Goal: Task Accomplishment & Management: Use online tool/utility

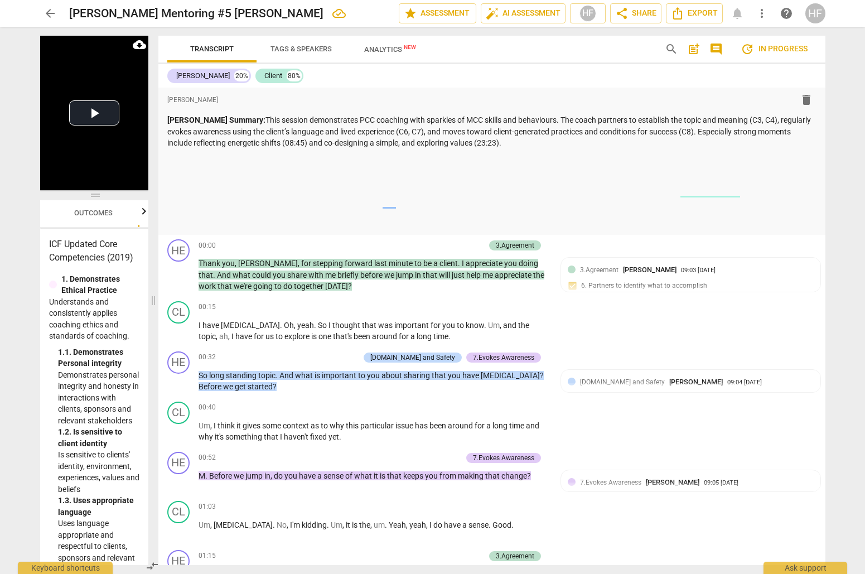
click at [56, 4] on link "arrow_back" at bounding box center [50, 13] width 20 height 20
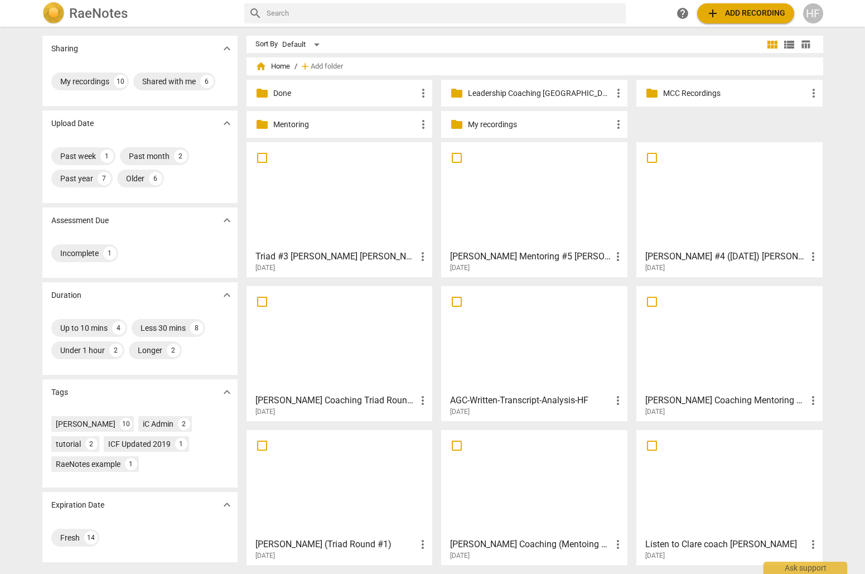
click at [814, 13] on div "HF" at bounding box center [813, 13] width 20 height 20
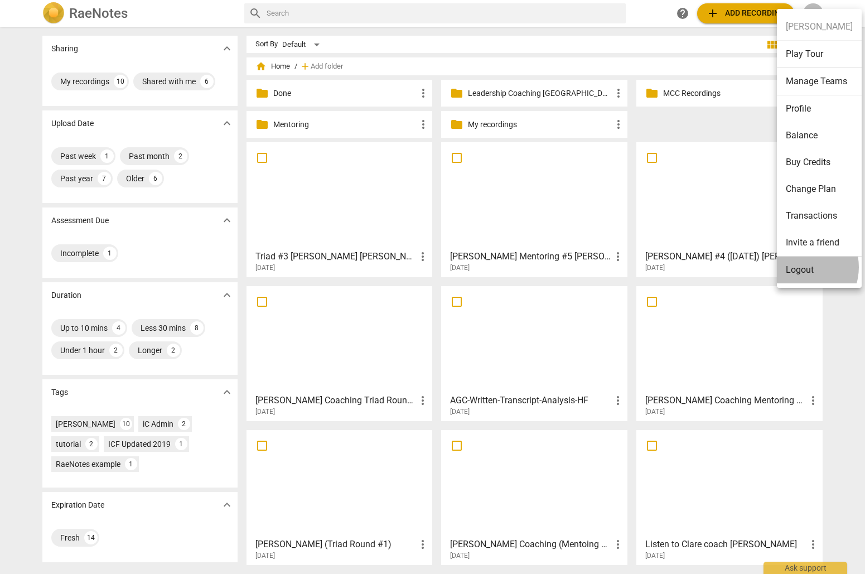
click at [799, 267] on li "Logout" at bounding box center [819, 270] width 85 height 27
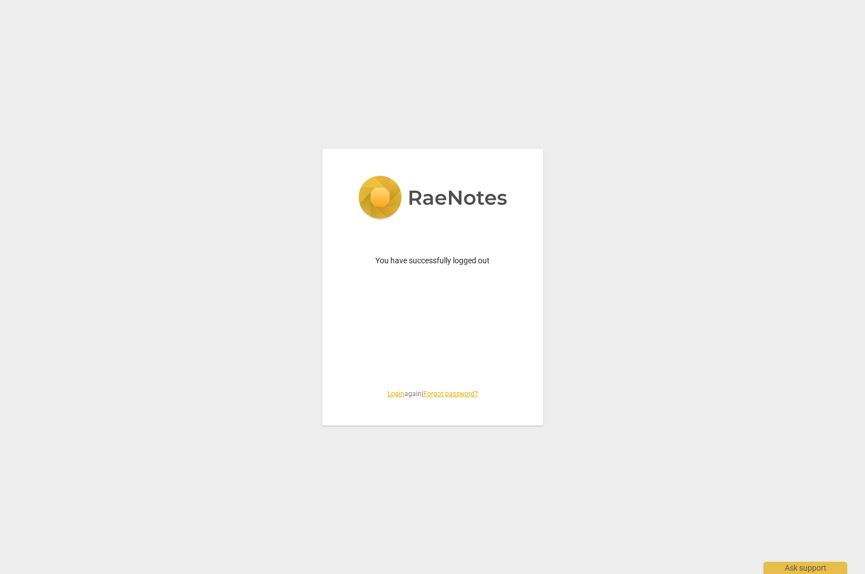
click at [394, 394] on link "Login" at bounding box center [396, 394] width 17 height 8
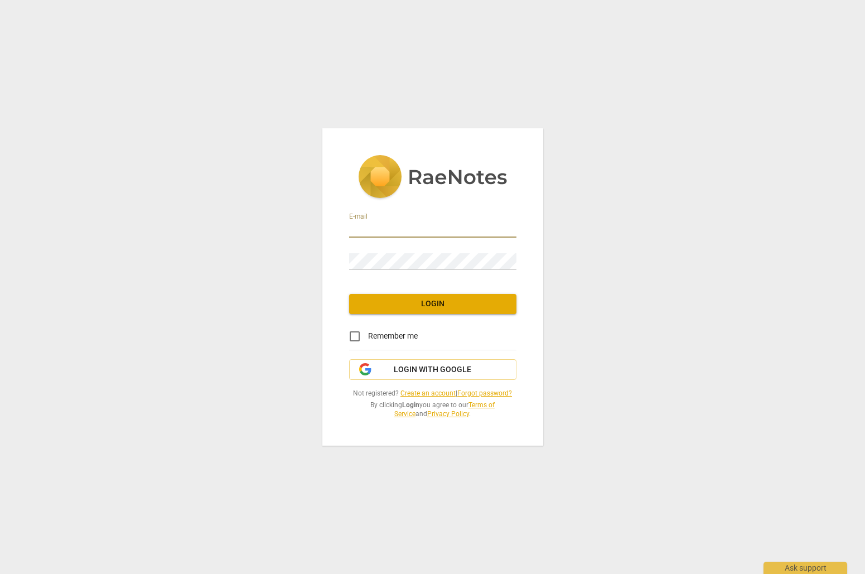
type input "heidi@iactcenter.com"
click at [422, 302] on span "Login" at bounding box center [432, 303] width 149 height 11
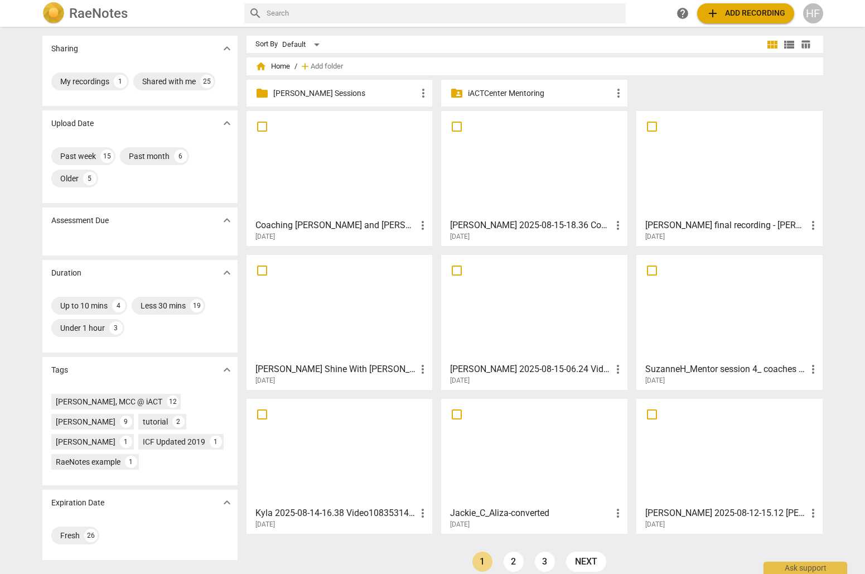
click at [358, 93] on p "Heidi Mentoring Sessions" at bounding box center [345, 94] width 144 height 12
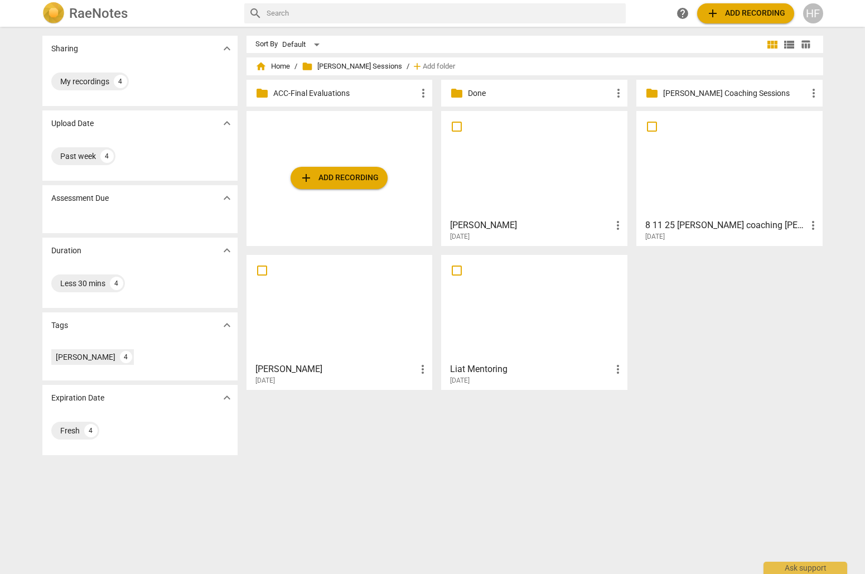
click at [556, 224] on h3 "Teneka King" at bounding box center [530, 225] width 161 height 13
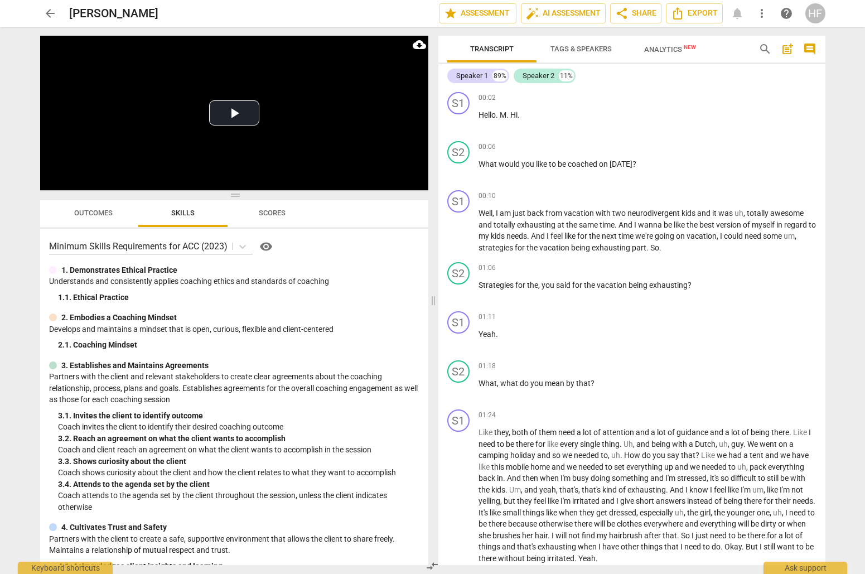
click at [581, 45] on span "Tags & Speakers" at bounding box center [581, 49] width 61 height 8
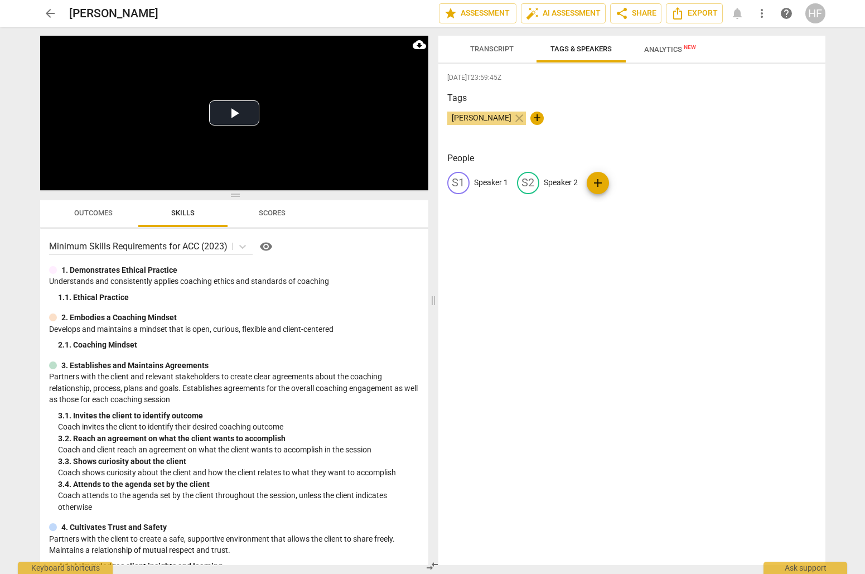
click at [555, 182] on p "Speaker 2" at bounding box center [561, 183] width 34 height 12
type input "Teneka"
click at [482, 181] on p "Speaker 1" at bounding box center [491, 183] width 34 height 12
type input "Client"
click at [569, 109] on div "Tags Heidi Fishbein close +" at bounding box center [631, 116] width 369 height 51
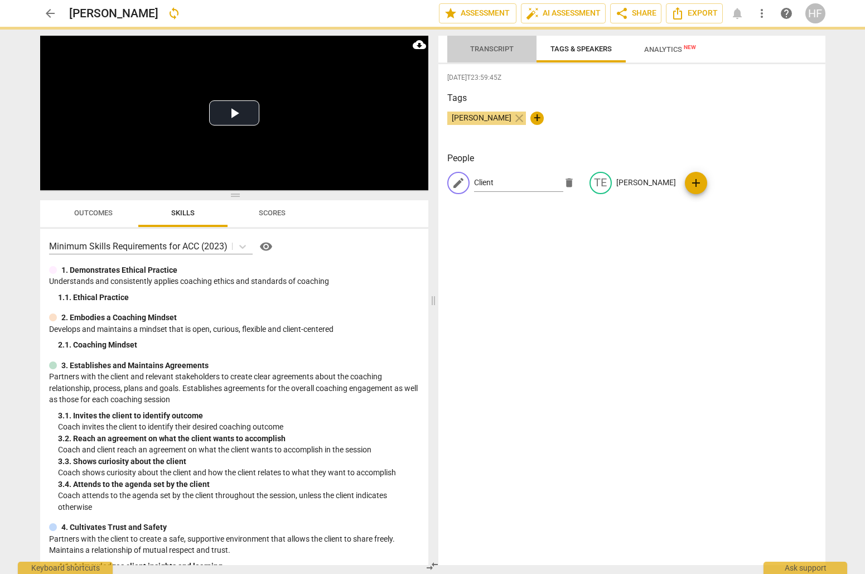
click at [496, 49] on span "Transcript" at bounding box center [492, 49] width 44 height 8
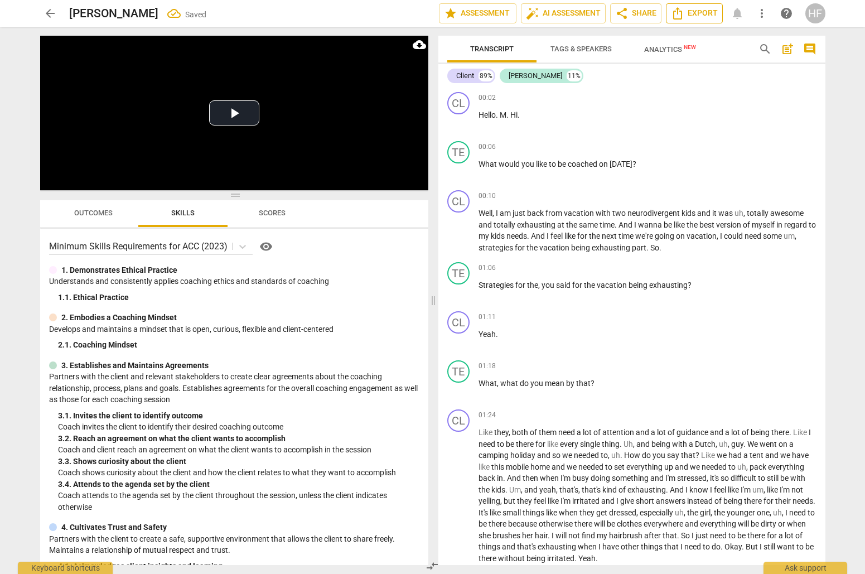
click at [708, 16] on span "Export" at bounding box center [694, 13] width 47 height 13
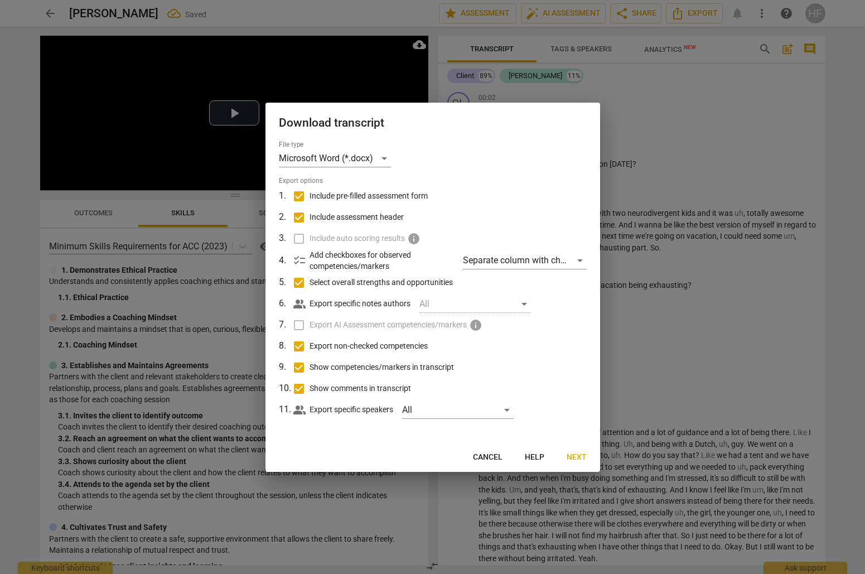
click at [577, 459] on span "Next" at bounding box center [577, 457] width 20 height 11
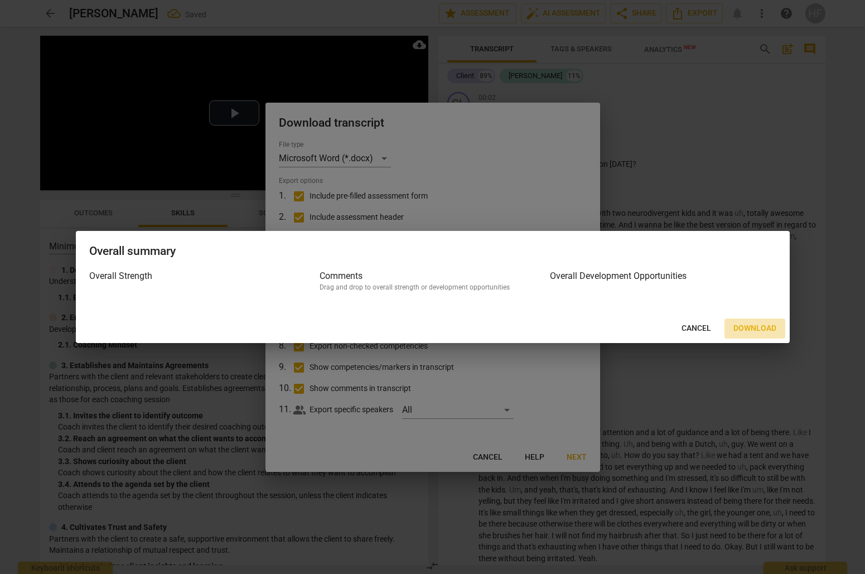
click at [749, 327] on span "Download" at bounding box center [754, 328] width 43 height 11
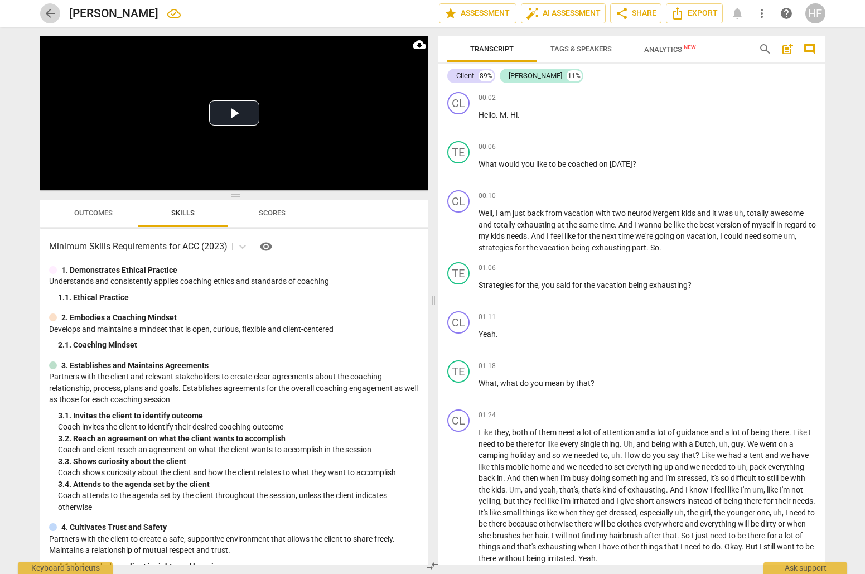
click at [54, 12] on span "arrow_back" at bounding box center [50, 13] width 13 height 13
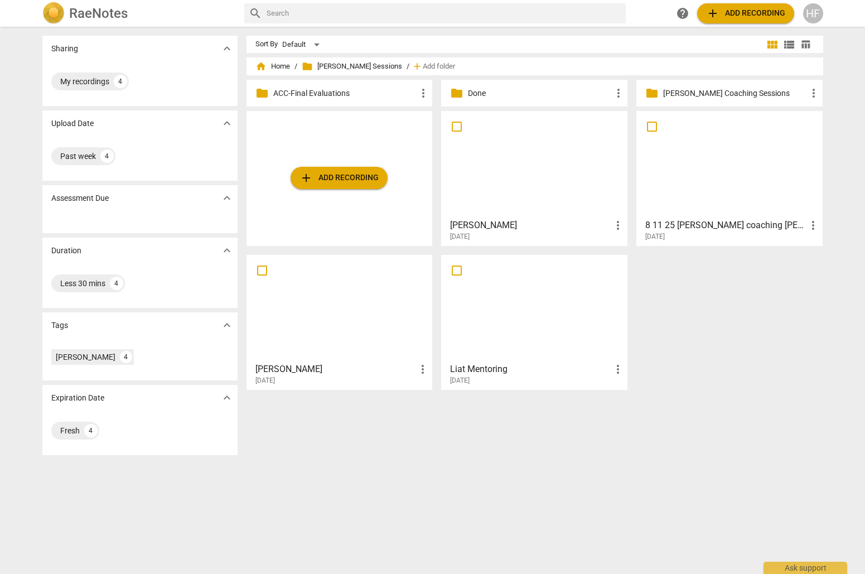
click at [702, 225] on h3 "8 11 25 Aliza coaching Jennifer video _Recording_640x360 copy" at bounding box center [725, 225] width 161 height 13
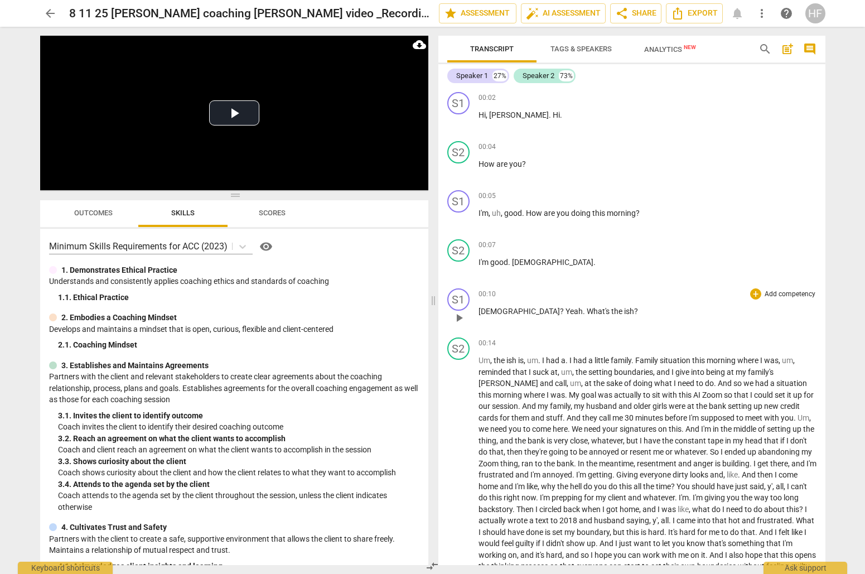
click at [457, 320] on span "play_arrow" at bounding box center [458, 317] width 13 height 13
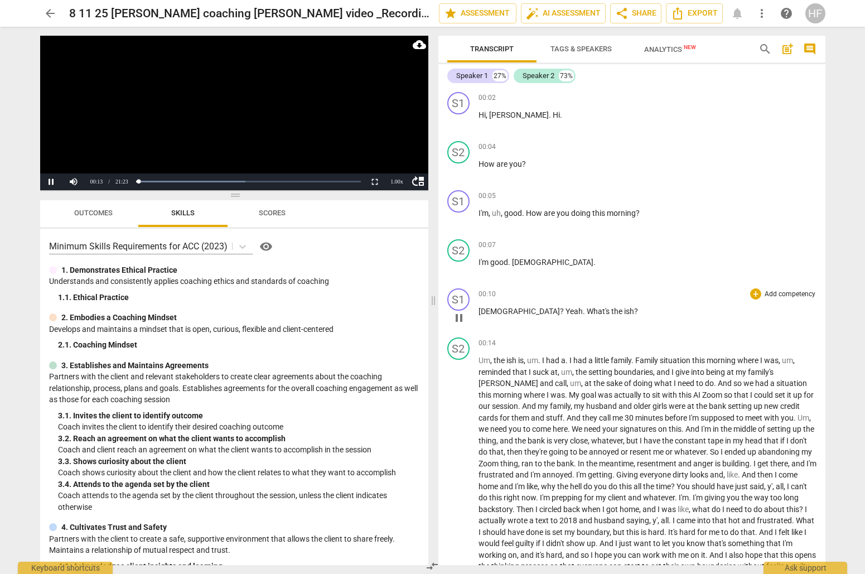
click at [459, 318] on span "pause" at bounding box center [458, 317] width 13 height 13
click at [591, 50] on span "Tags & Speakers" at bounding box center [581, 49] width 61 height 8
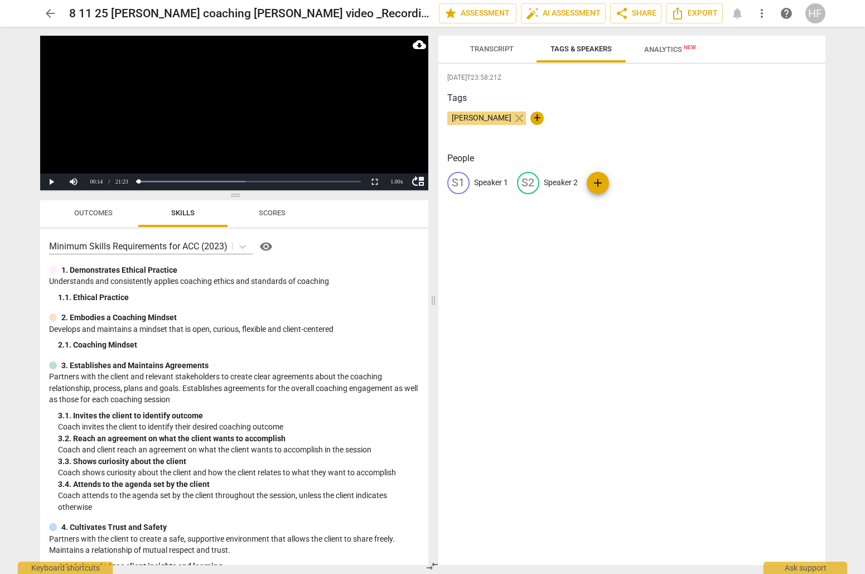
click at [499, 46] on span "Transcript" at bounding box center [492, 49] width 44 height 8
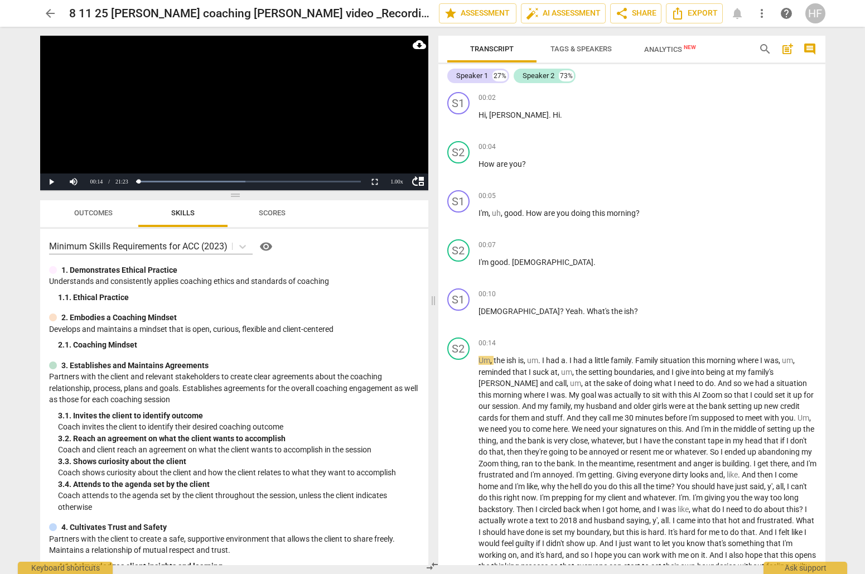
click at [588, 52] on span "Tags & Speakers" at bounding box center [581, 49] width 61 height 8
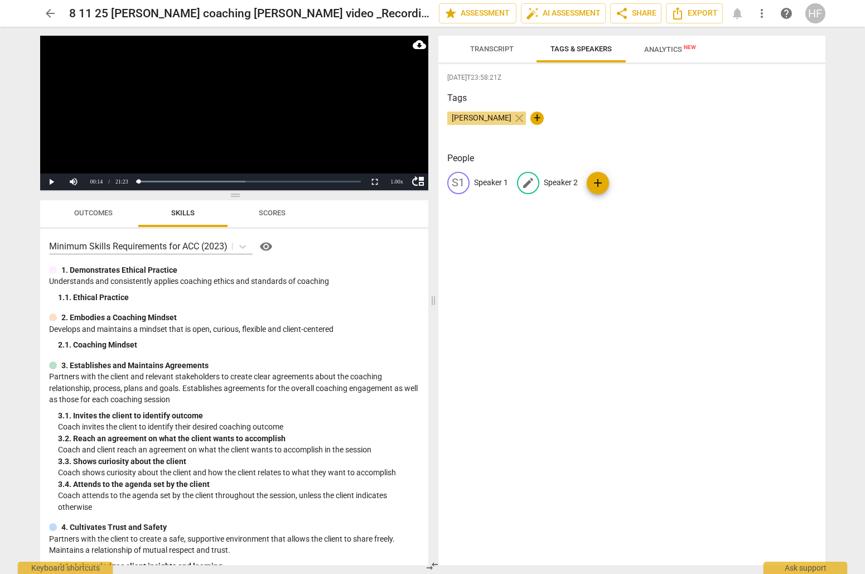
click at [558, 181] on p "Speaker 2" at bounding box center [561, 183] width 34 height 12
type input "Client"
click at [481, 173] on div "edit Speaker 1" at bounding box center [477, 183] width 61 height 22
type input "Aliza"
click at [651, 128] on div "Heidi Fishbein close +" at bounding box center [631, 123] width 369 height 22
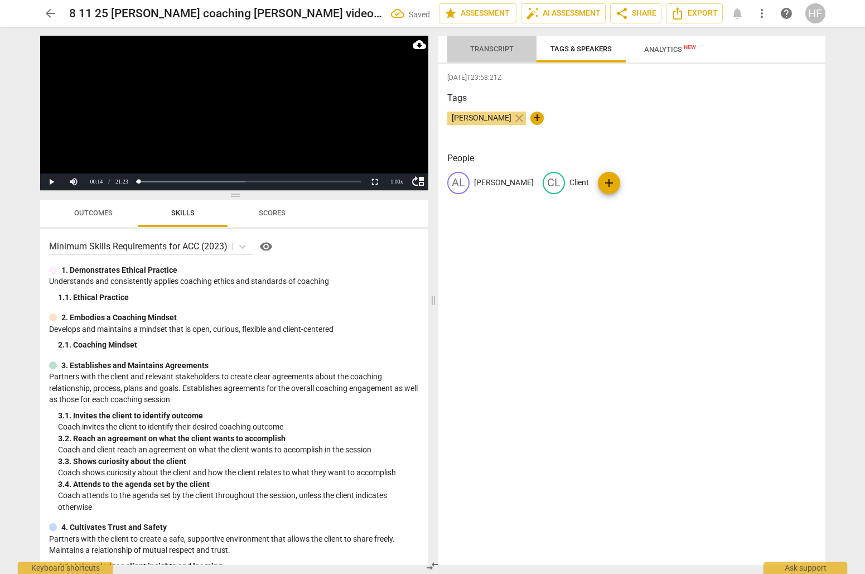
click at [500, 41] on button "Transcript" at bounding box center [491, 49] width 89 height 27
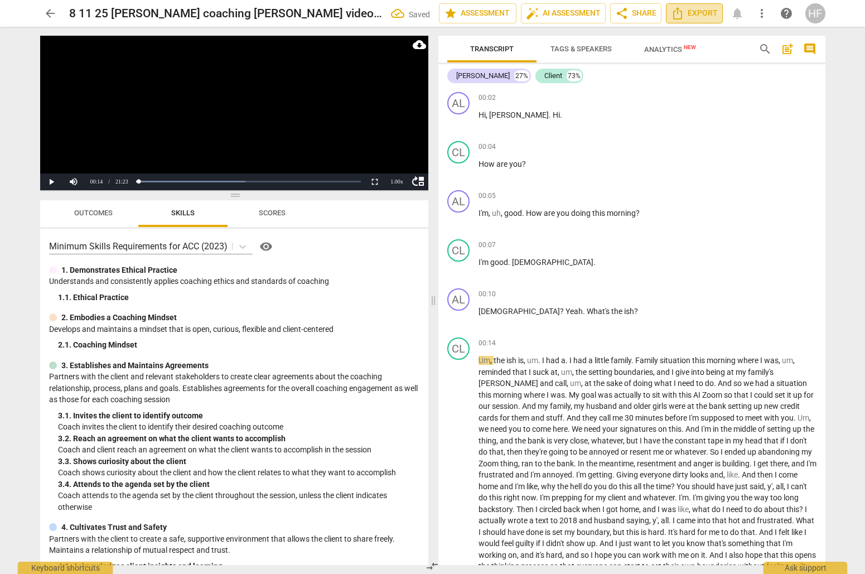
click at [703, 13] on span "Export" at bounding box center [694, 13] width 47 height 13
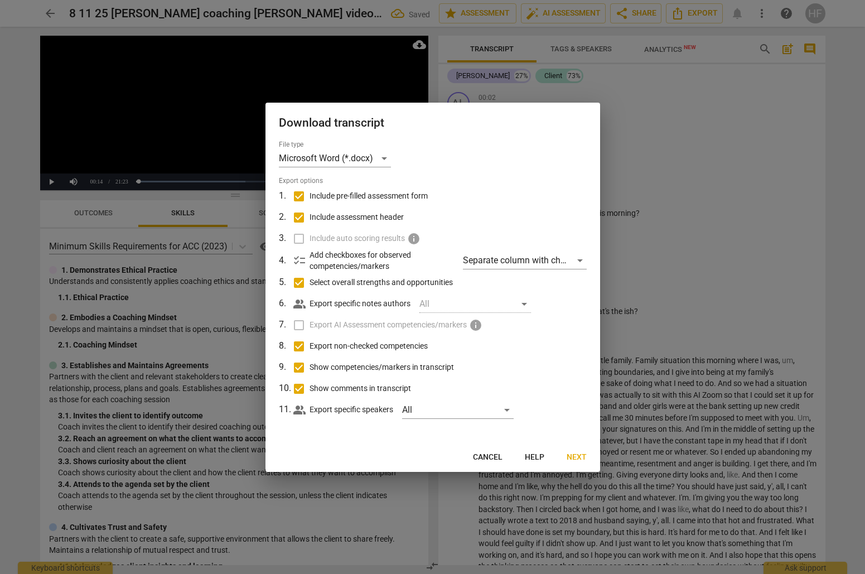
click at [563, 448] on button "Next" at bounding box center [577, 457] width 38 height 20
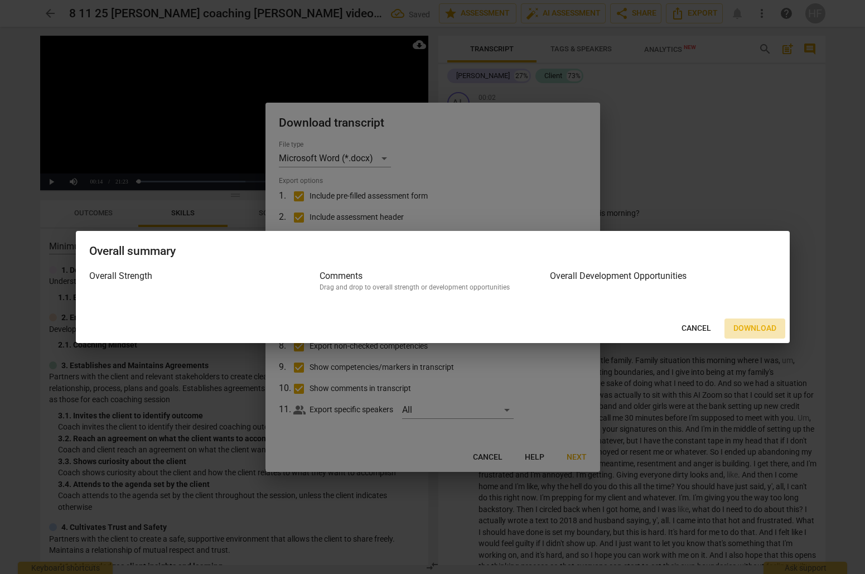
click at [748, 327] on span "Download" at bounding box center [754, 328] width 43 height 11
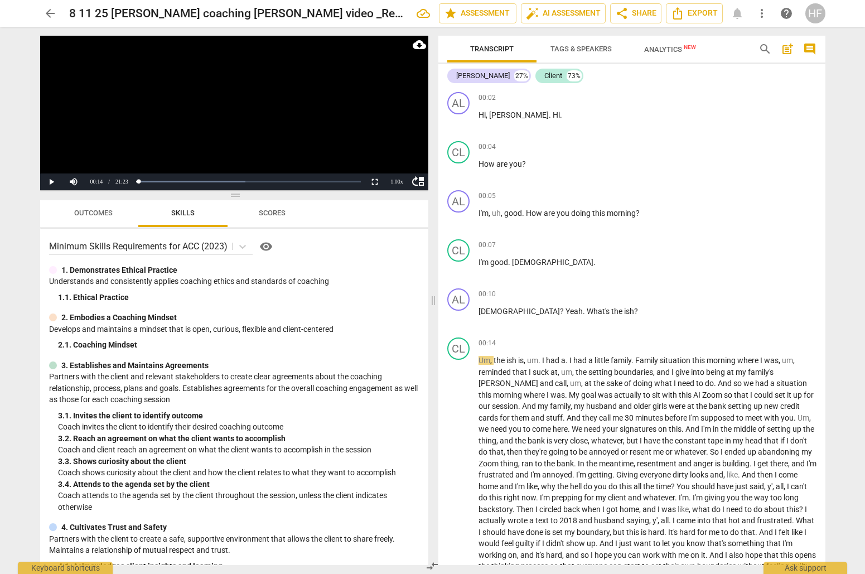
click at [49, 13] on span "arrow_back" at bounding box center [50, 13] width 13 height 13
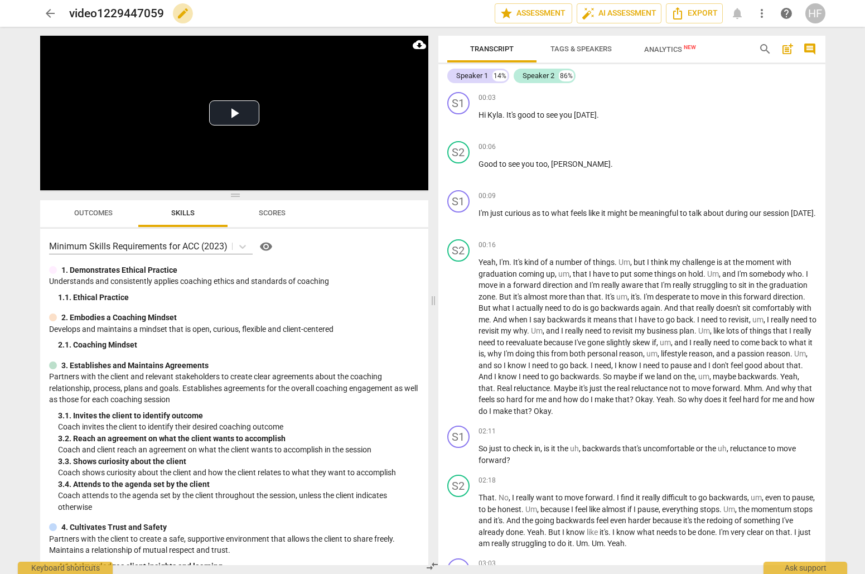
click at [181, 14] on span "edit" at bounding box center [182, 13] width 13 height 13
drag, startPoint x: 160, startPoint y: 12, endPoint x: 39, endPoint y: 12, distance: 120.5
click at [39, 12] on div "arrow_back video1229447059 done clear star Assessment auto_fix_high AI Assessme…" at bounding box center [432, 13] width 847 height 27
click at [95, 12] on input "[PERSON_NAME]" at bounding box center [257, 13] width 376 height 21
click at [210, 8] on input "[PERSON_NAME] Private Mentoring" at bounding box center [257, 13] width 376 height 21
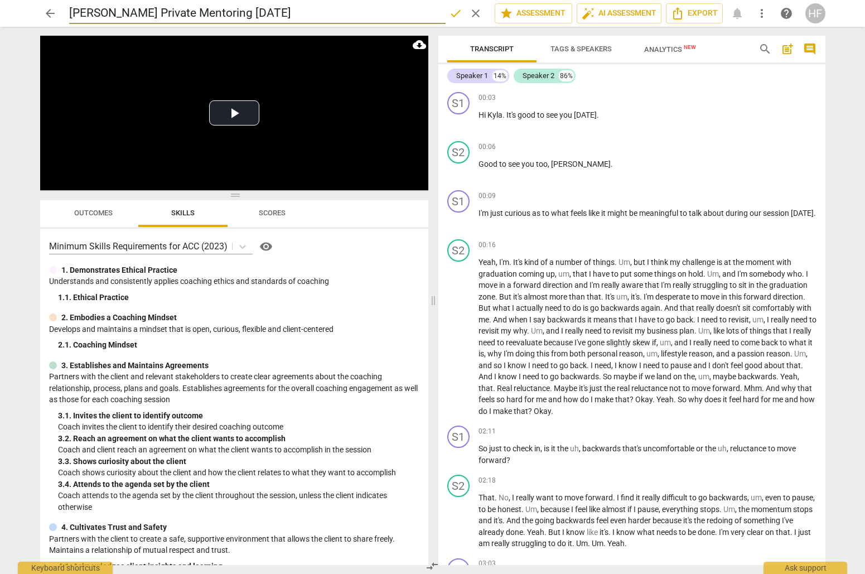
type input "[PERSON_NAME] Private Mentoring [DATE]"
click at [452, 16] on span "done" at bounding box center [455, 13] width 13 height 13
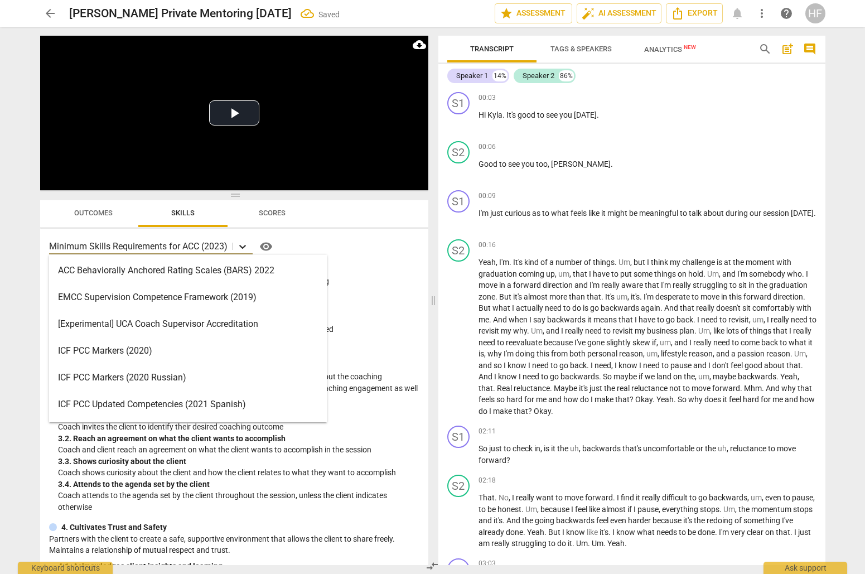
click at [242, 246] on icon at bounding box center [242, 246] width 11 height 11
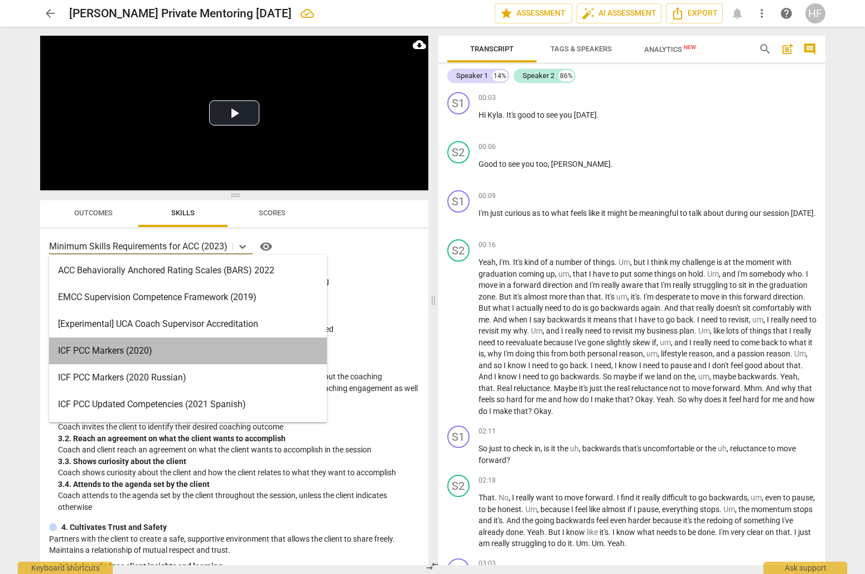
click at [213, 344] on div "ICF PCC Markers (2020)" at bounding box center [188, 350] width 278 height 27
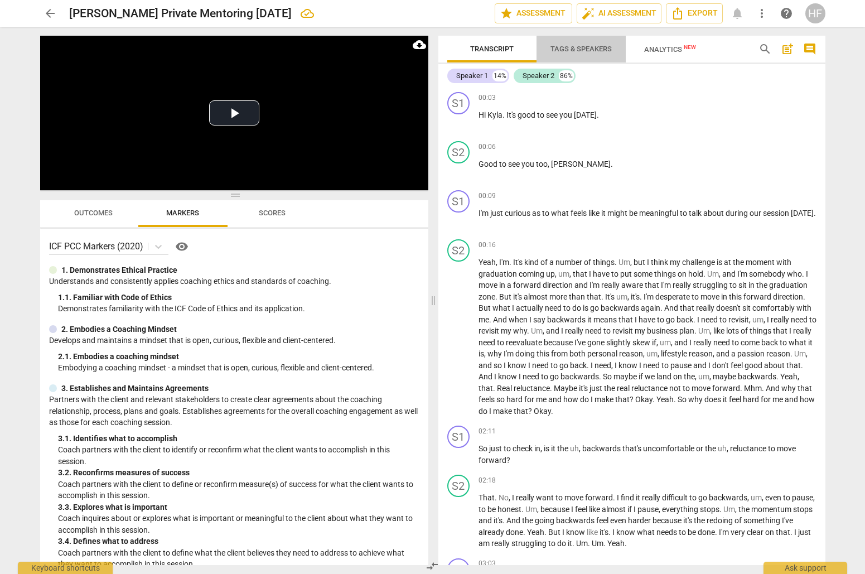
click at [581, 54] on span "Tags & Speakers" at bounding box center [581, 49] width 88 height 15
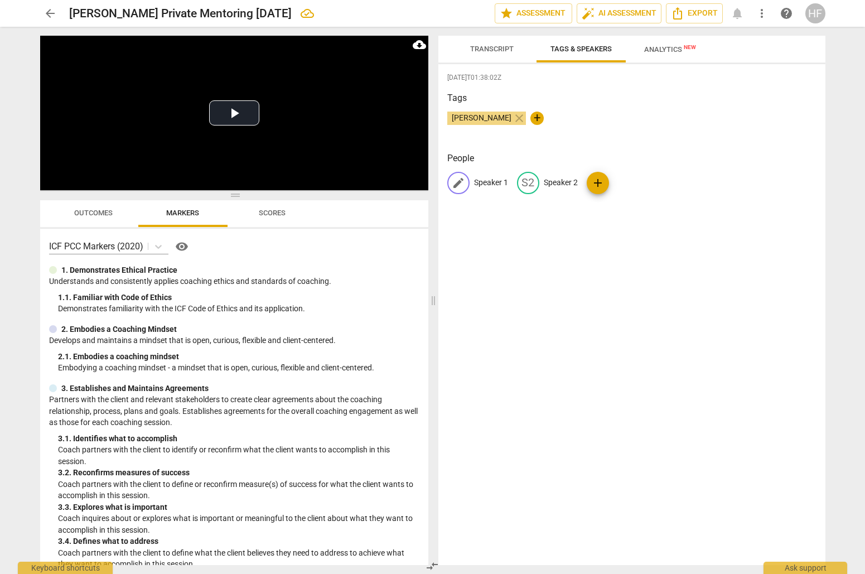
click at [500, 185] on p "Speaker 1" at bounding box center [491, 183] width 34 height 12
type input "[PERSON_NAME]"
click at [626, 177] on p "Speaker 2" at bounding box center [633, 183] width 34 height 12
type input "Client"
click at [649, 140] on div "Tags [PERSON_NAME] close +" at bounding box center [631, 116] width 369 height 51
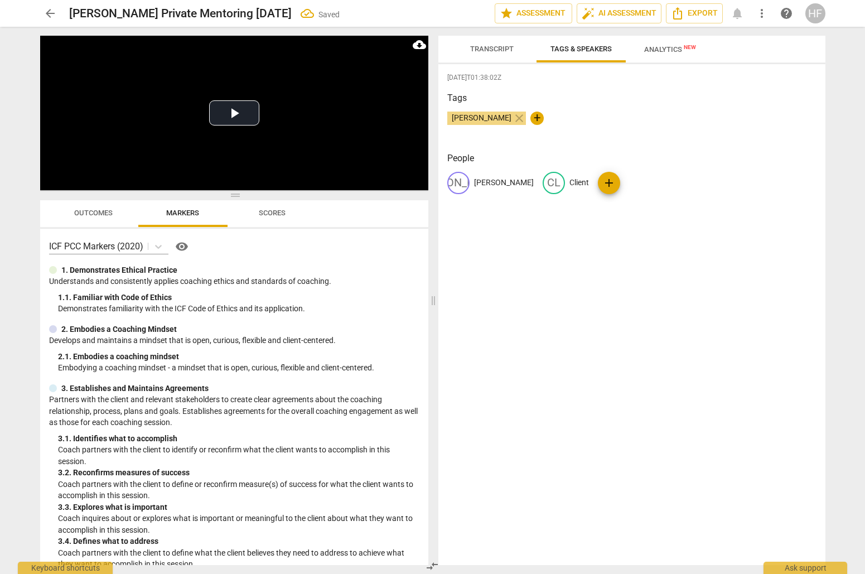
click at [483, 36] on button "Transcript" at bounding box center [491, 49] width 89 height 27
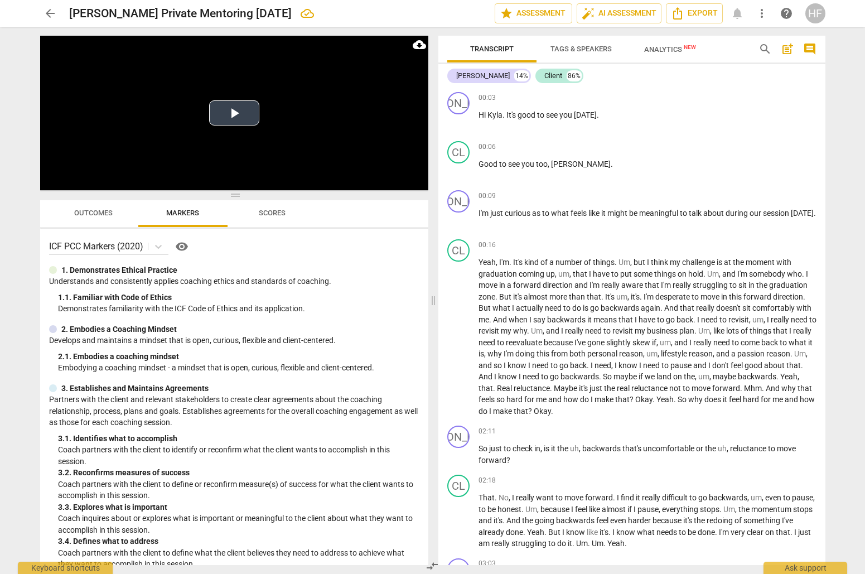
click at [240, 113] on button "Play Video" at bounding box center [234, 112] width 50 height 25
click at [611, 163] on span "." at bounding box center [612, 164] width 2 height 9
click at [458, 219] on span "pause" at bounding box center [458, 219] width 13 height 13
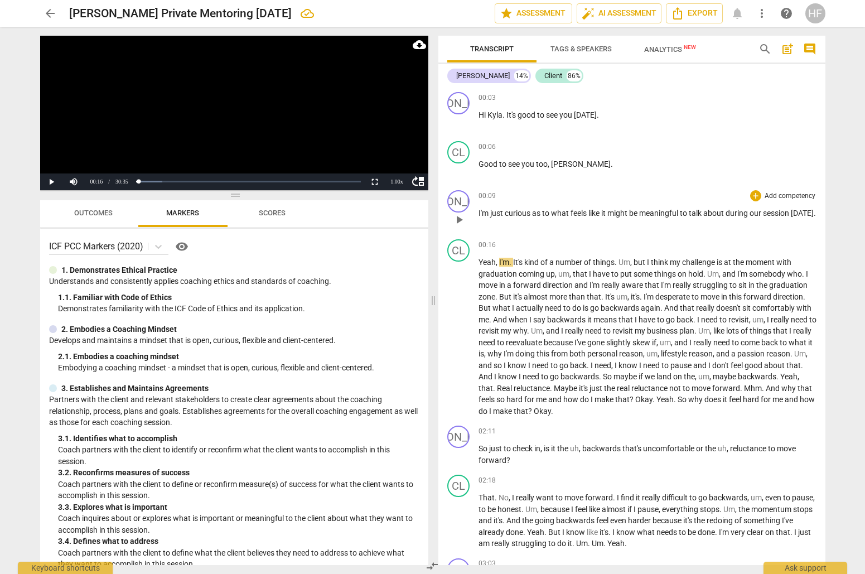
click at [748, 197] on div "+ Add competency keyboard_arrow_right" at bounding box center [782, 195] width 69 height 11
click at [753, 195] on div "+" at bounding box center [755, 195] width 11 height 11
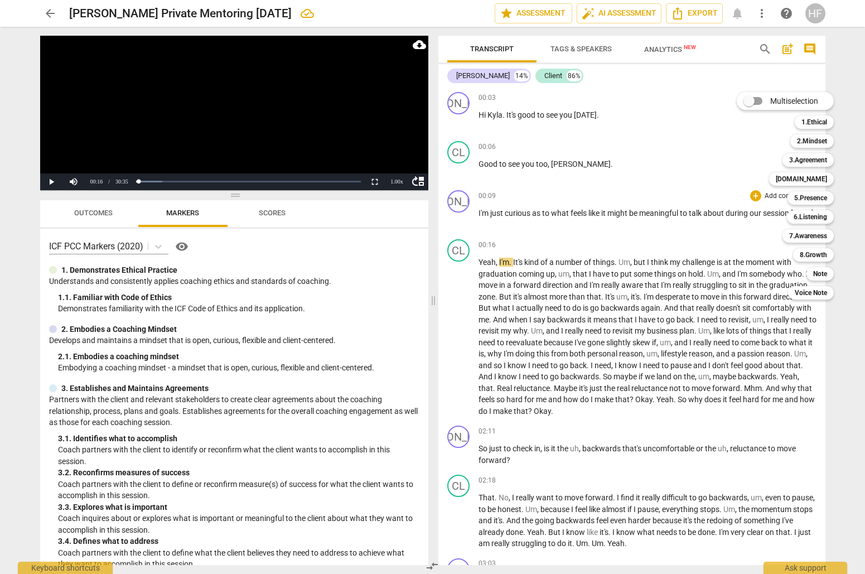
click at [670, 219] on div at bounding box center [432, 287] width 865 height 574
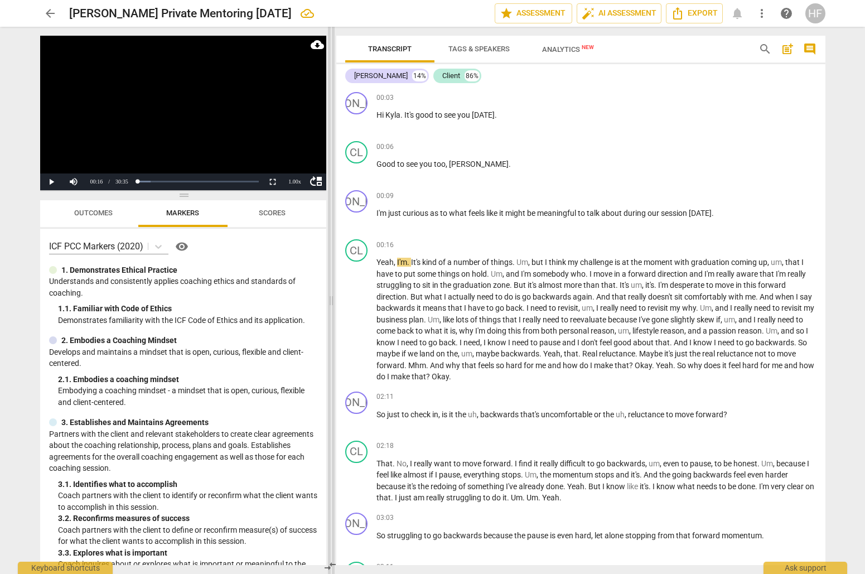
drag, startPoint x: 431, startPoint y: 298, endPoint x: 294, endPoint y: 311, distance: 137.8
click at [328, 311] on span at bounding box center [331, 300] width 7 height 547
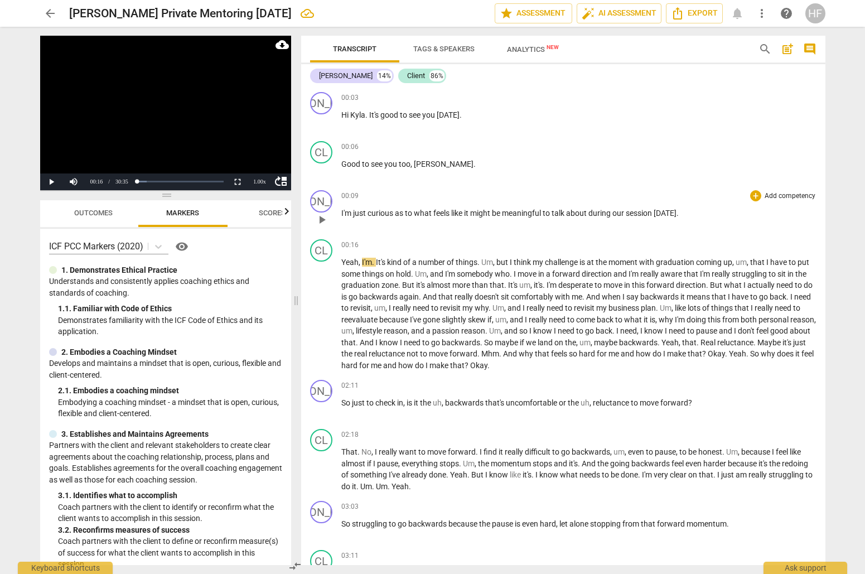
click at [410, 212] on span "to" at bounding box center [409, 213] width 9 height 9
drag, startPoint x: 395, startPoint y: 213, endPoint x: 337, endPoint y: 216, distance: 58.1
click at [337, 216] on div "JO play_arrow pause 00:09 + Add competency keyboard_arrow_right I'm just curiou…" at bounding box center [563, 210] width 524 height 49
click at [421, 197] on icon "button" at bounding box center [420, 197] width 7 height 8
drag, startPoint x: 396, startPoint y: 214, endPoint x: 339, endPoint y: 214, distance: 57.5
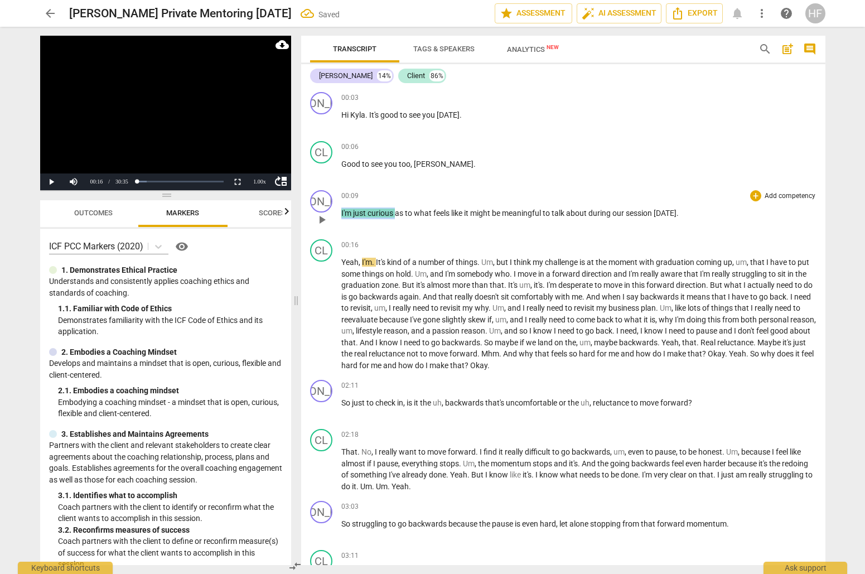
click at [339, 214] on div "JO play_arrow pause 00:09 + Add competency keyboard_arrow_right I'm just curiou…" at bounding box center [563, 210] width 524 height 49
click at [429, 197] on span "keyboard_arrow_down" at bounding box center [432, 198] width 13 height 13
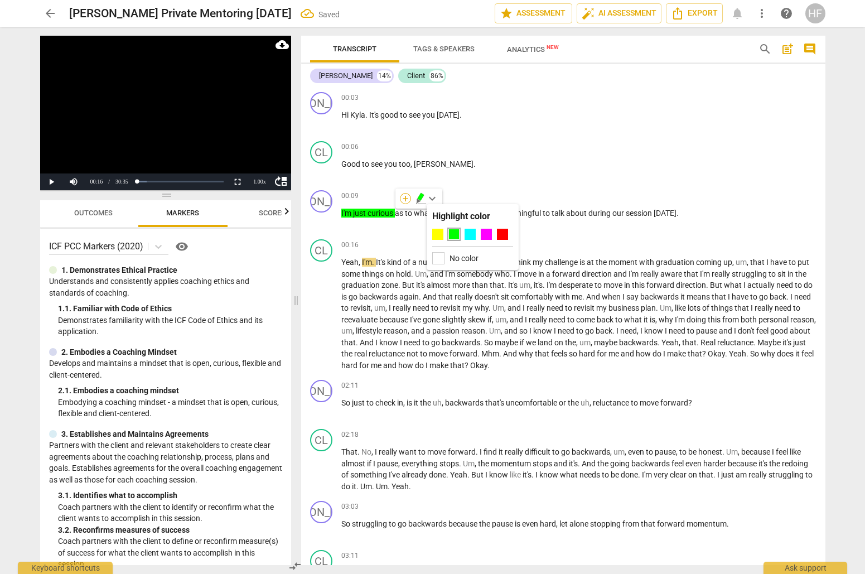
click at [407, 199] on div "+" at bounding box center [405, 198] width 11 height 11
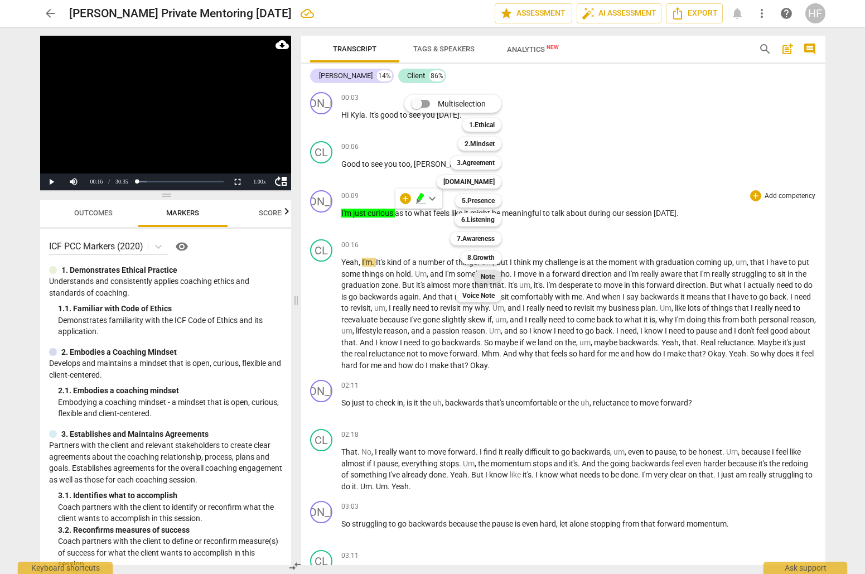
click at [489, 276] on b "Note" at bounding box center [488, 276] width 14 height 13
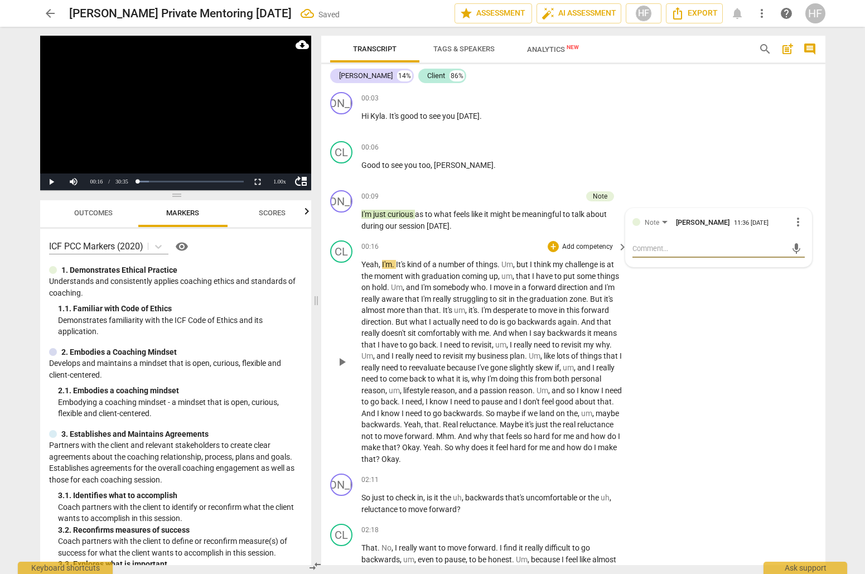
type textarea "T"
type textarea "Ta"
type textarea "Tak"
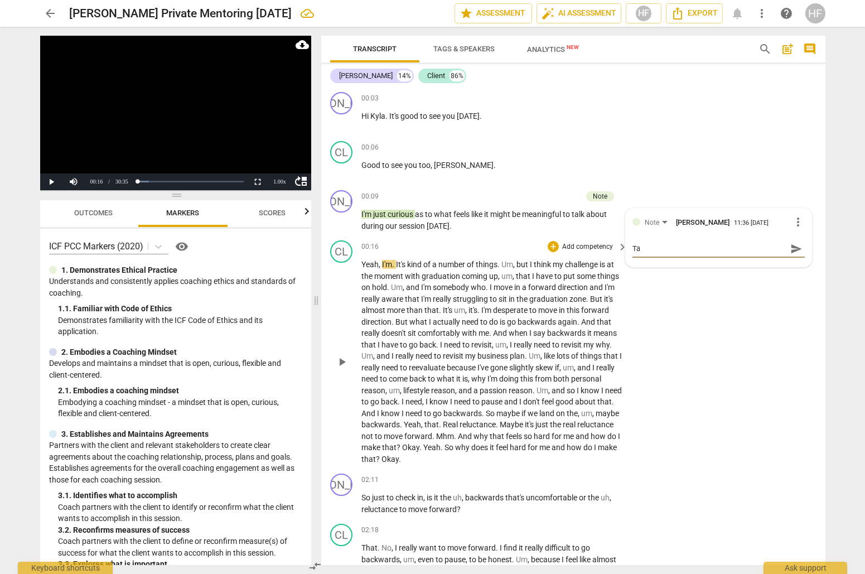
type textarea "Tak"
type textarea "Take"
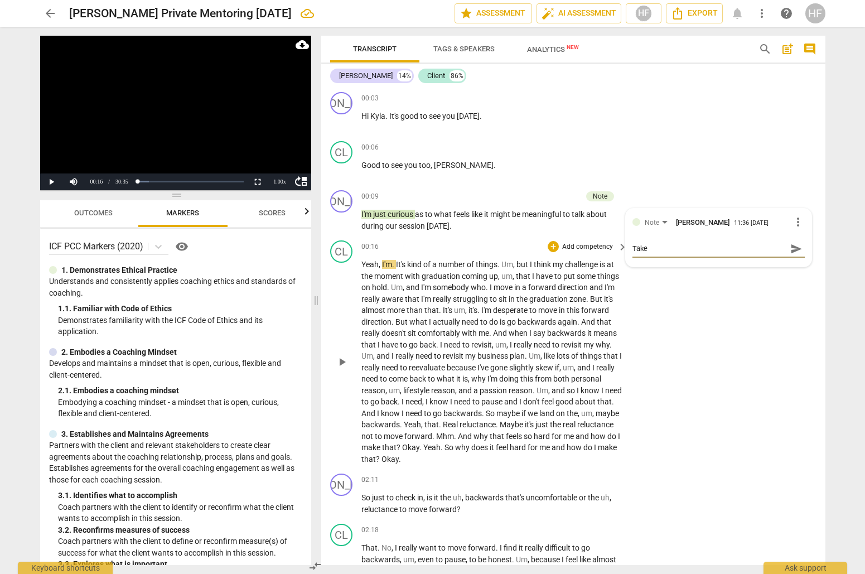
type textarea "Take t"
type textarea "Take th"
type textarea "Take thi"
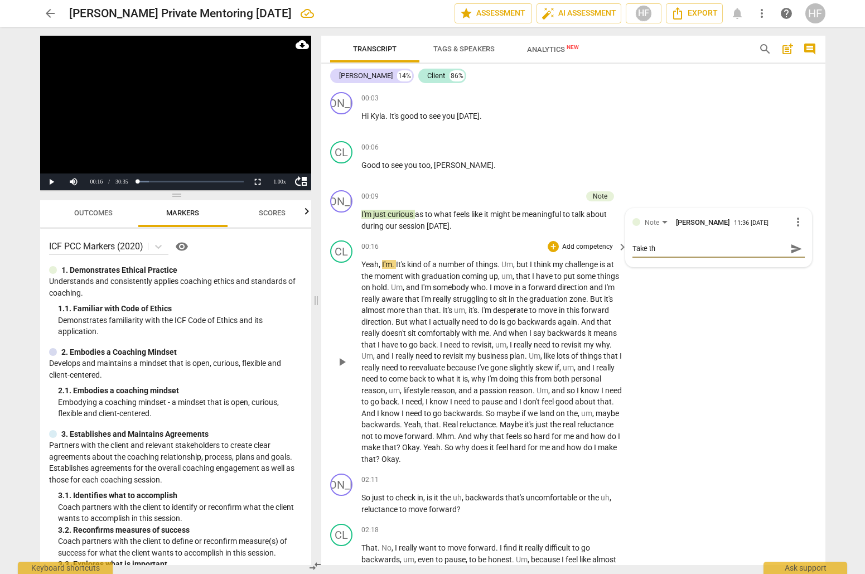
type textarea "Take thi"
type textarea "Take this"
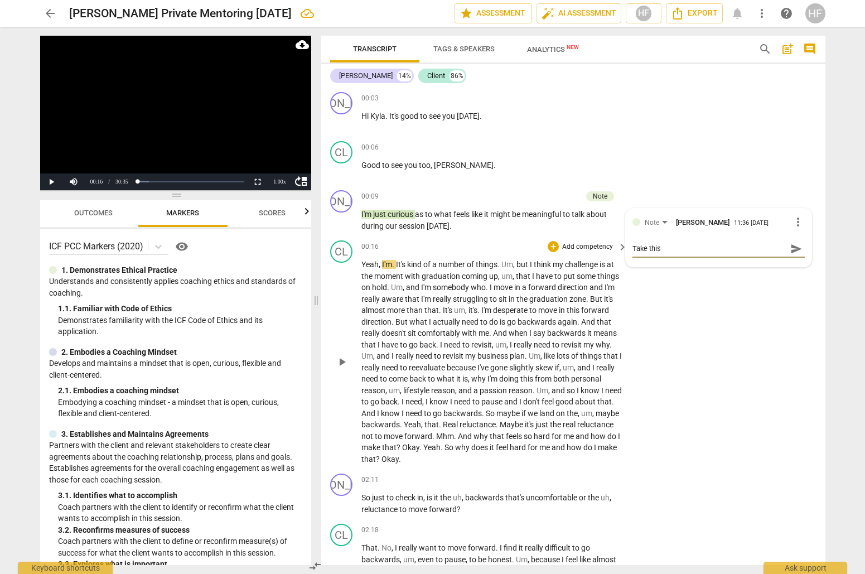
type textarea "Take this a"
type textarea "Take this aw"
type textarea "Take this awa"
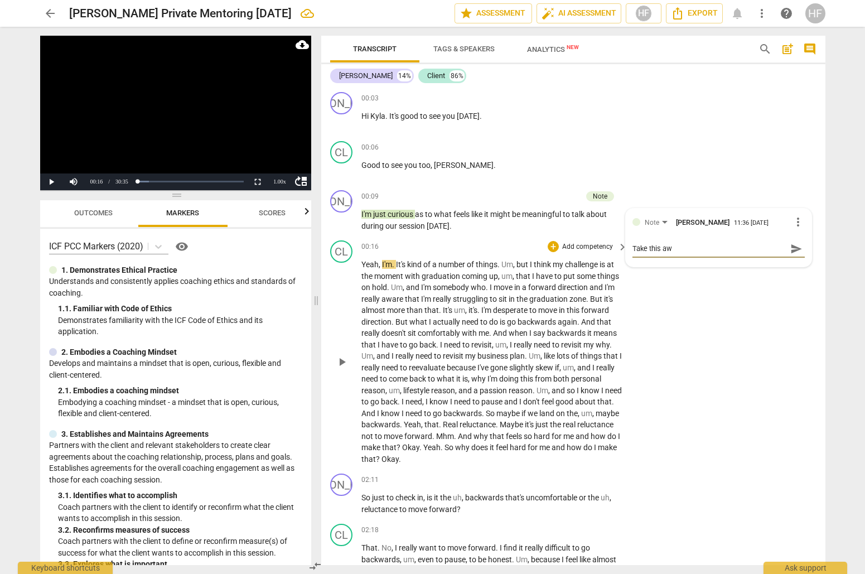
type textarea "Take this awa"
type textarea "Take this away"
type textarea "Take this away,"
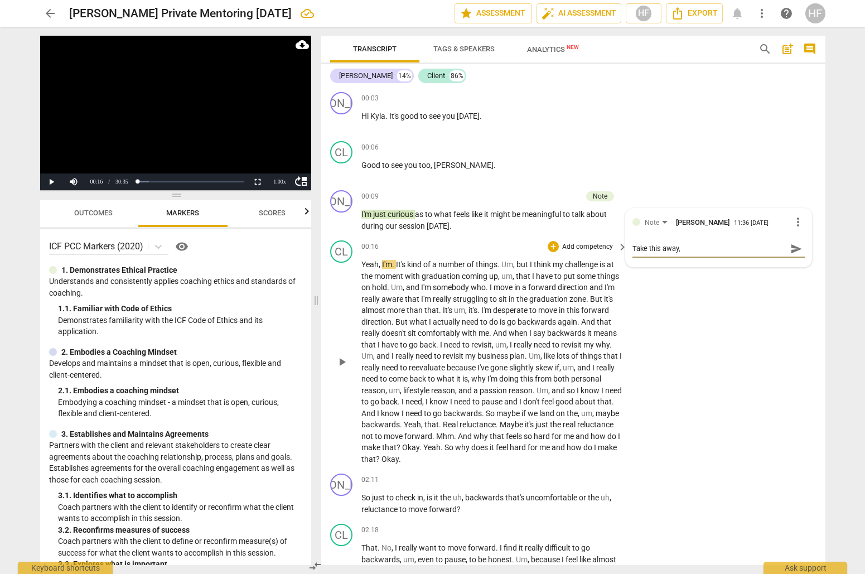
type textarea "Take this away,"
type textarea "Take this away, i"
type textarea "Take this away, it"
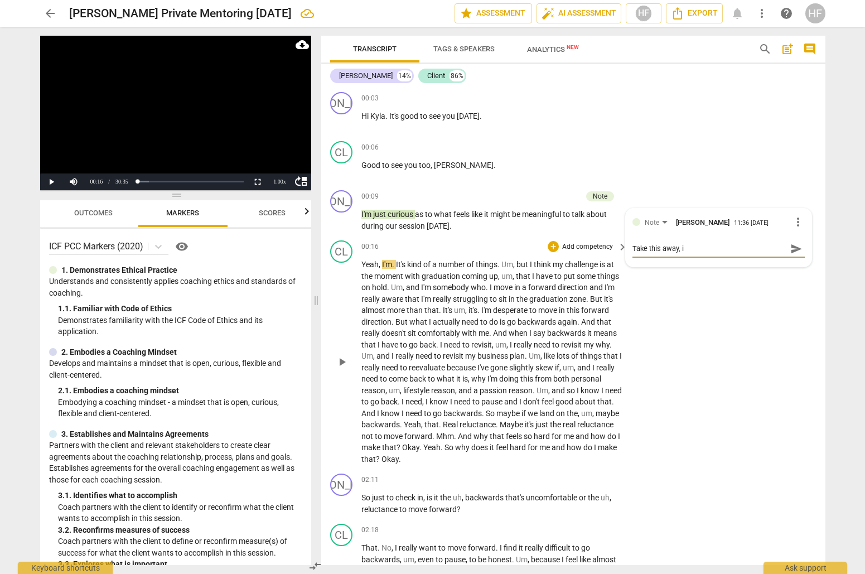
type textarea "Take this away, it"
type textarea "Take this away, its"
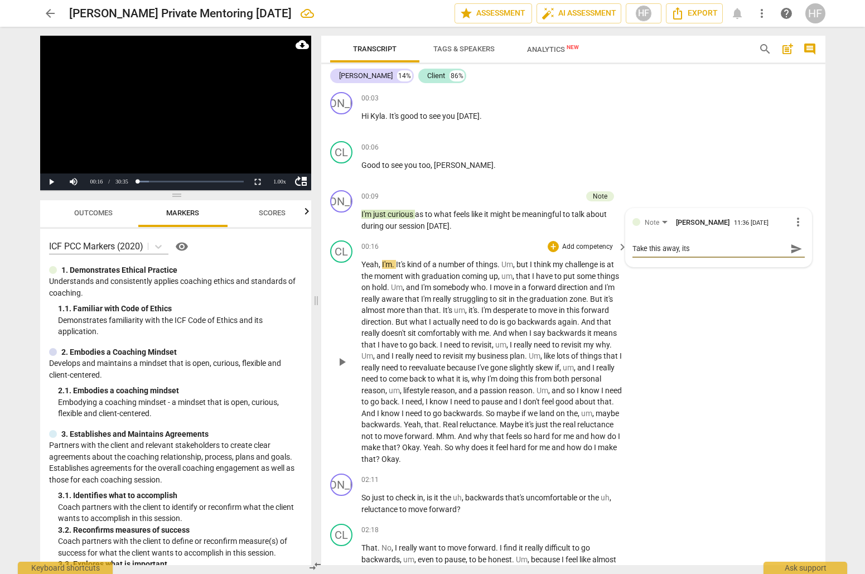
type textarea "Take this away, its c"
type textarea "Take this away, its co"
type textarea "Take this away, its coa"
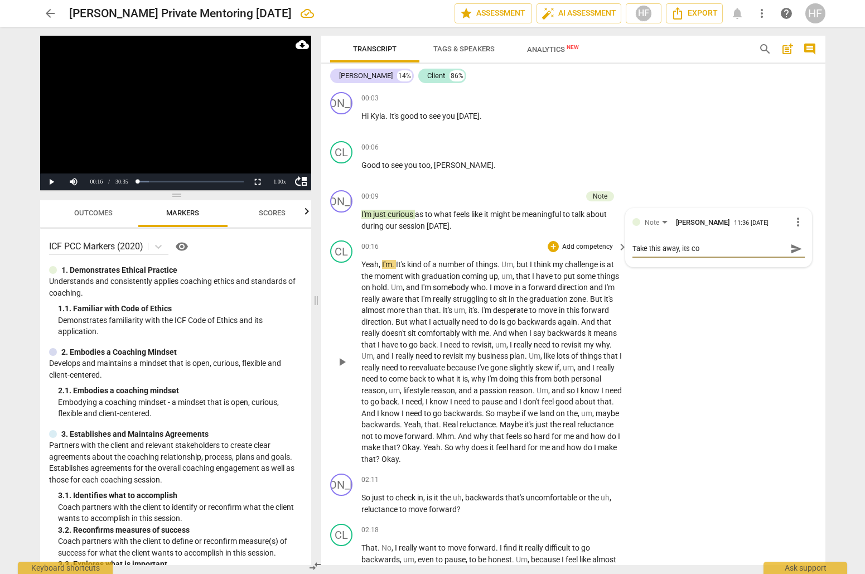
type textarea "Take this away, its coa"
type textarea "Take this away, its coac"
type textarea "Take this away, its coach"
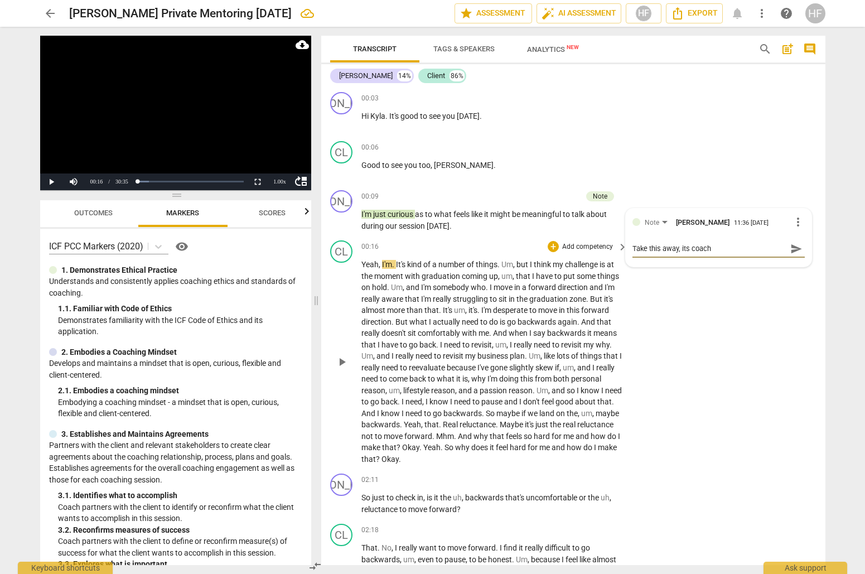
type textarea "Take this away, its coach"
type textarea "Take this away, its coach c"
type textarea "Take this away, its coach ce"
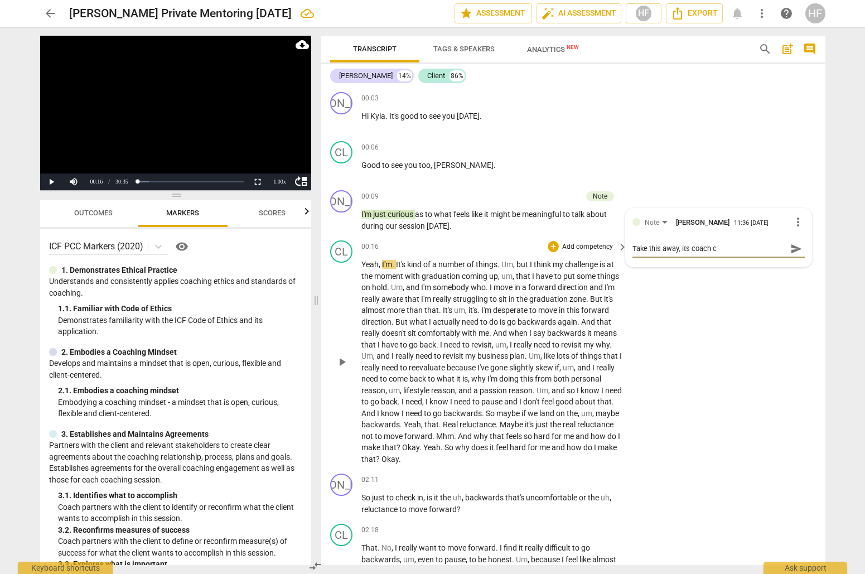
type textarea "Take this away, its coach ce"
type textarea "Take this away, its coach [PERSON_NAME]"
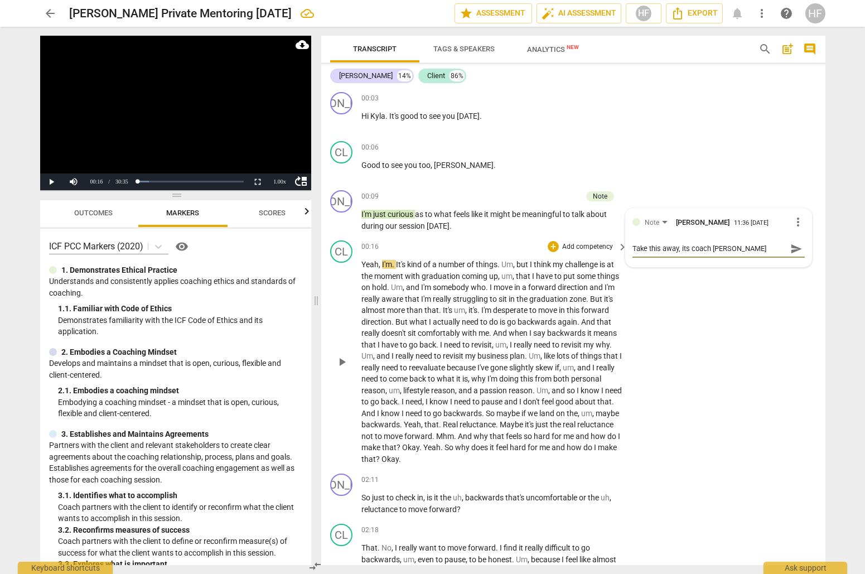
type textarea "Take this away, its coach [PERSON_NAME]"
type textarea "Take this away, its coach center"
type textarea "Take this away, its coach centere"
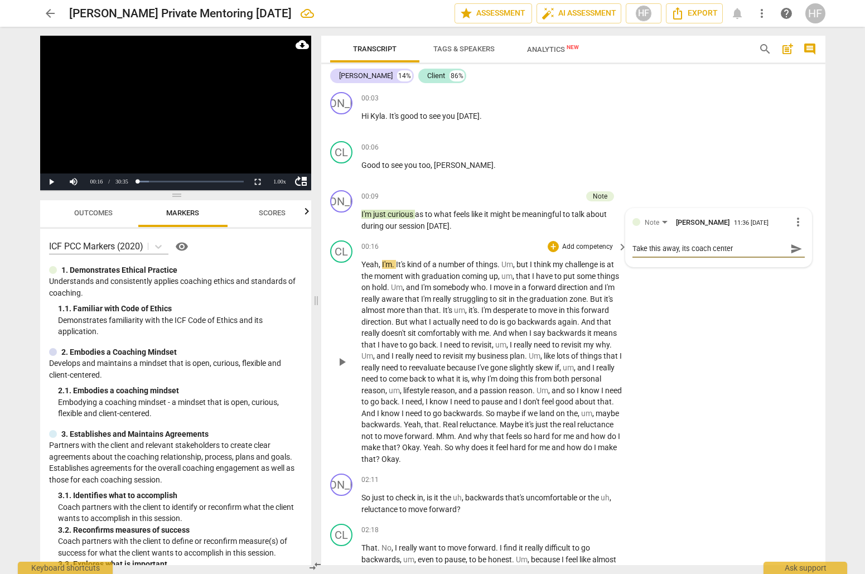
type textarea "Take this away, its coach centere"
type textarea "Take this away, its coach centered"
type textarea "Take this away, its coach entered."
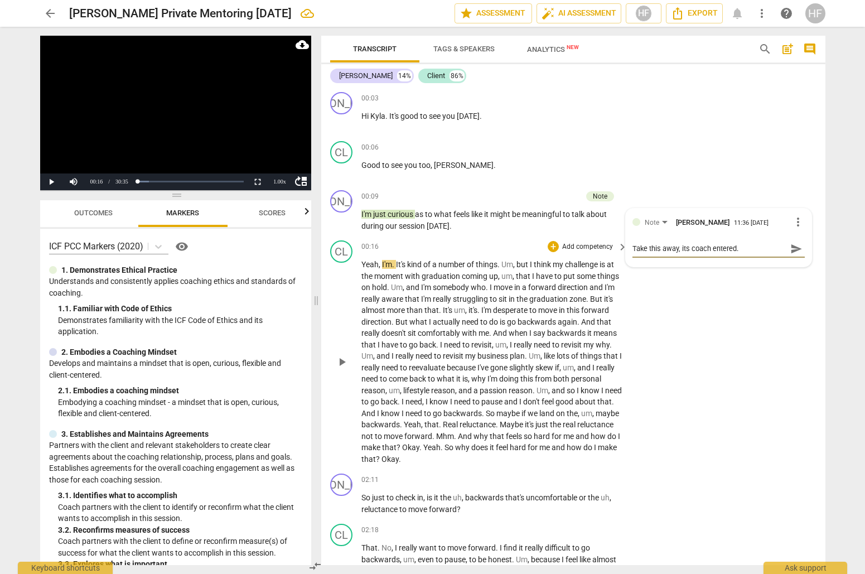
type textarea "Take this away, its coach entered."
click at [716, 249] on textarea "Take this away, its coach entered." at bounding box center [710, 248] width 155 height 11
click at [711, 249] on textarea "Take this away, its coach entered." at bounding box center [710, 248] width 155 height 11
type textarea "Take this away, its coach centered."
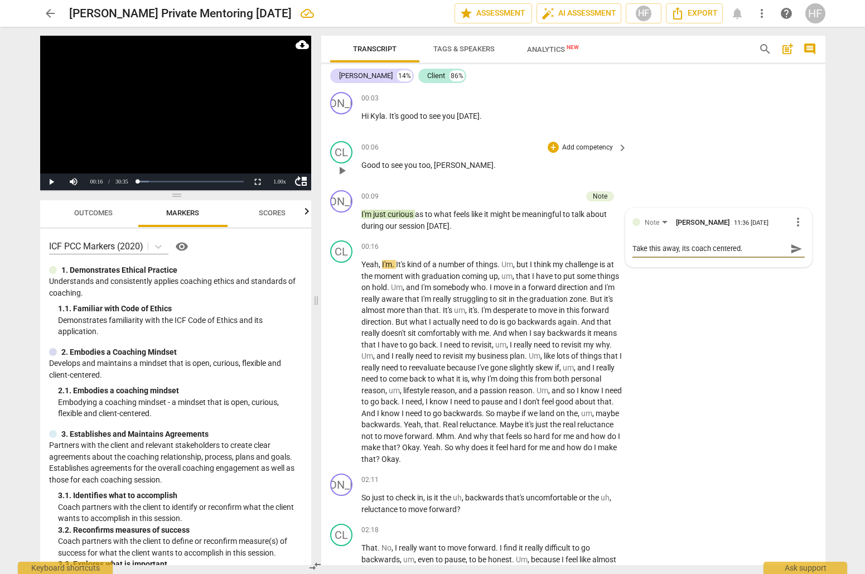
type textarea "Take this away, its coach centered."
click at [726, 184] on div "CL play_arrow pause 00:06 + Add competency keyboard_arrow_right Good to see you…" at bounding box center [573, 161] width 504 height 49
click at [728, 206] on div "JO play_arrow pause 00:09 + Add competency Note keyboard_arrow_right I'm just c…" at bounding box center [573, 211] width 504 height 50
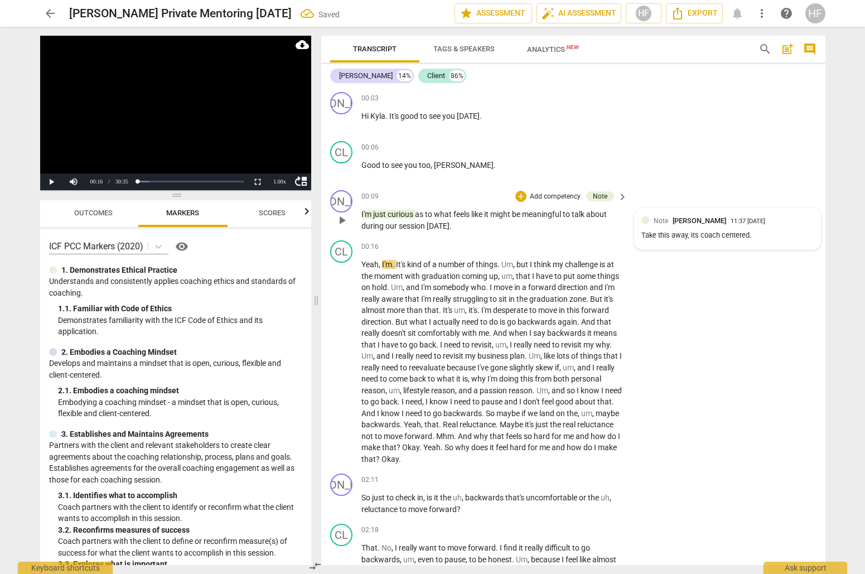
click at [731, 219] on div "11:37 [DATE]" at bounding box center [748, 221] width 35 height 7
click at [737, 233] on div "Take this away, its coach centered." at bounding box center [719, 238] width 172 height 11
click at [791, 217] on span "more_vert" at bounding box center [797, 221] width 13 height 13
click at [810, 231] on li "Edit" at bounding box center [807, 222] width 38 height 21
click at [747, 247] on textarea "Take this away, its coach centered." at bounding box center [719, 248] width 172 height 11
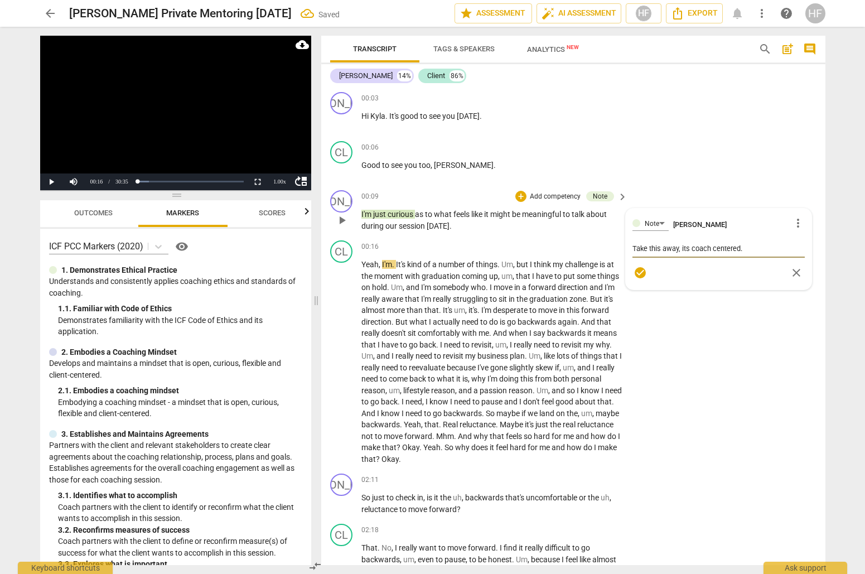
type textarea "Take this away, its coach centered."
type textarea "Take this away, its coach centered"
click at [747, 247] on textarea "Take this away, its coach centered" at bounding box center [719, 248] width 172 height 11
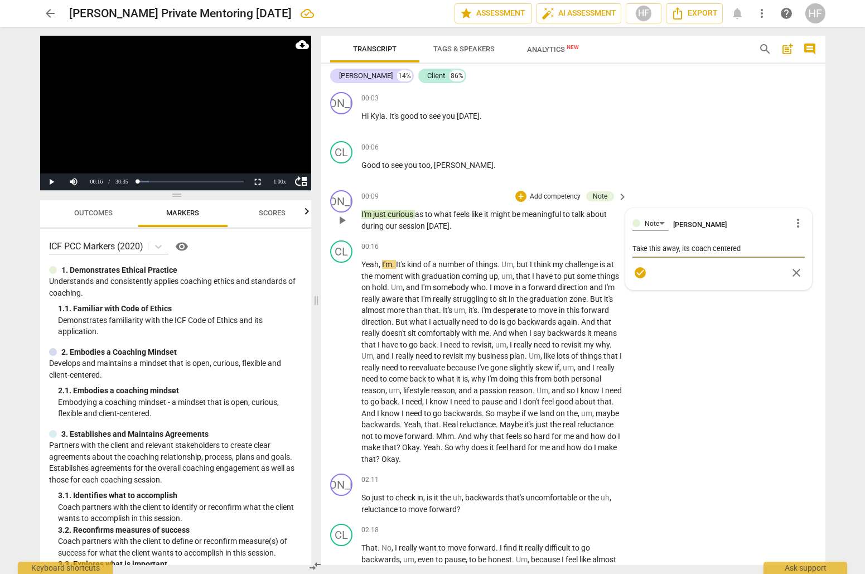
type textarea "Take this away, its coach centered"
type textarea "Take this away, its coach centered l"
type textarea "Take this away, its coach centered la"
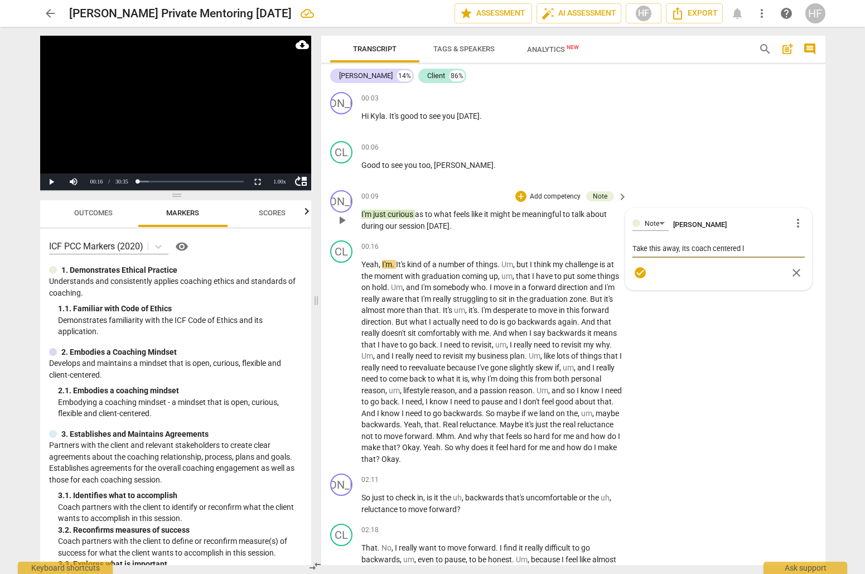
type textarea "Take this away, its coach centered la"
type textarea "Take this away, its coach centered lan"
type textarea "Take this away, its coach centered lang"
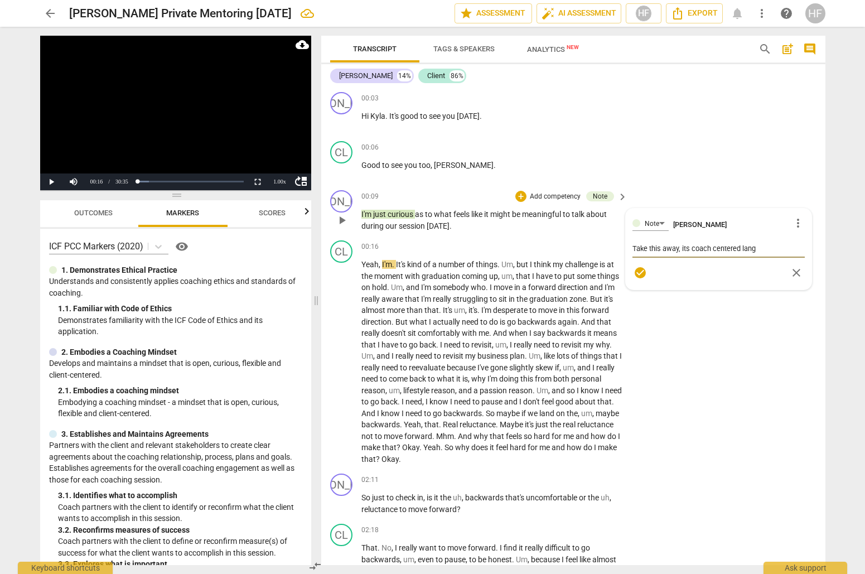
type textarea "Take this away, its coach centered langu"
type textarea "Take this away, its coach centered [PERSON_NAME]"
type textarea "Take this away, its coach centered langusg"
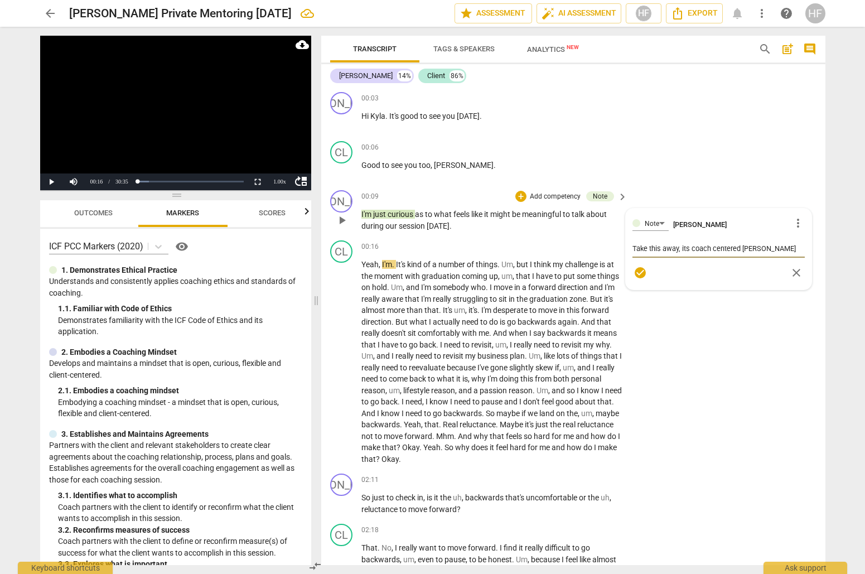
type textarea "Take this away, its coach centered langusg"
type textarea "Take this away, its coach centered [PERSON_NAME]"
type textarea "Take this away, its coach centered langu"
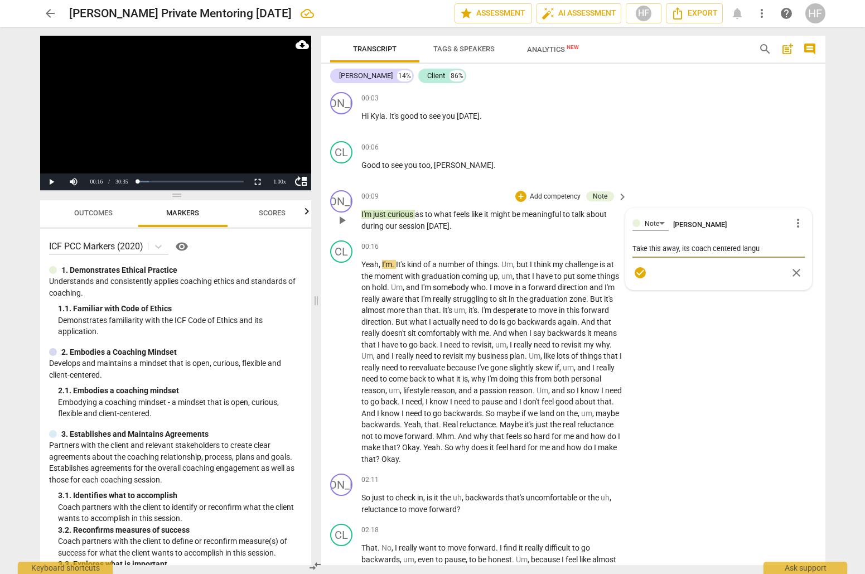
type textarea "Take this away, its coach centered lang"
type textarea "Take this away, its coach centered lan"
type textarea "Take this away, its coach centered lang"
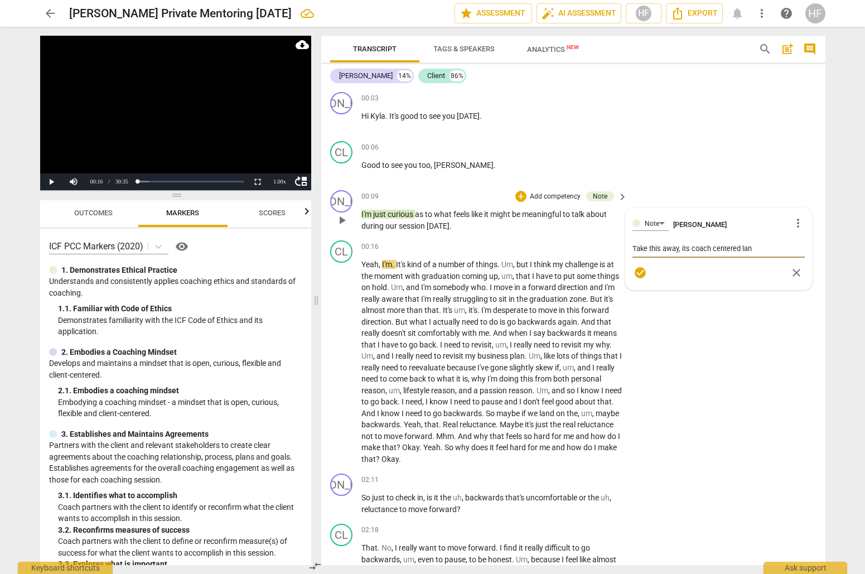
type textarea "Take this away, its coach centered lang"
type textarea "Take this away, its coach centered langa"
type textarea "Take this away, its coach centered langau"
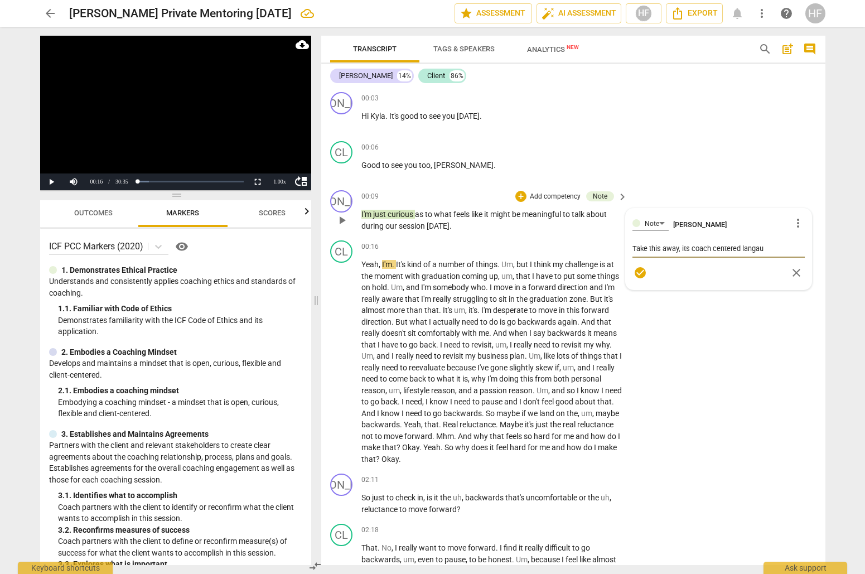
type textarea "Take this away, its coach centered langaue"
type textarea "Take this away, its coach centered language."
click at [756, 252] on textarea "Take this away, its coach centered language." at bounding box center [719, 248] width 172 height 11
type textarea "Take this away, its coach centered language."
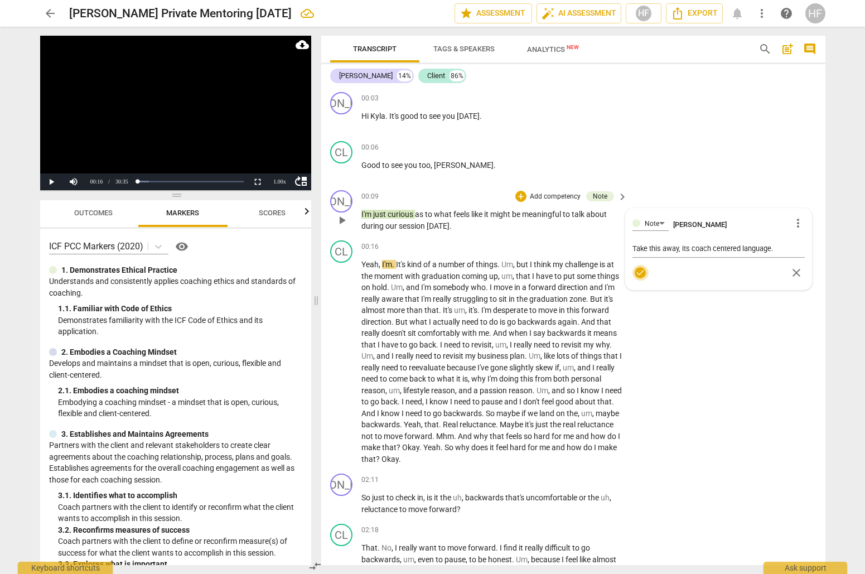
click at [640, 266] on span "check_circle" at bounding box center [640, 272] width 13 height 13
drag, startPoint x: 605, startPoint y: 218, endPoint x: 620, endPoint y: 214, distance: 15.4
click at [605, 218] on span "about" at bounding box center [596, 214] width 21 height 9
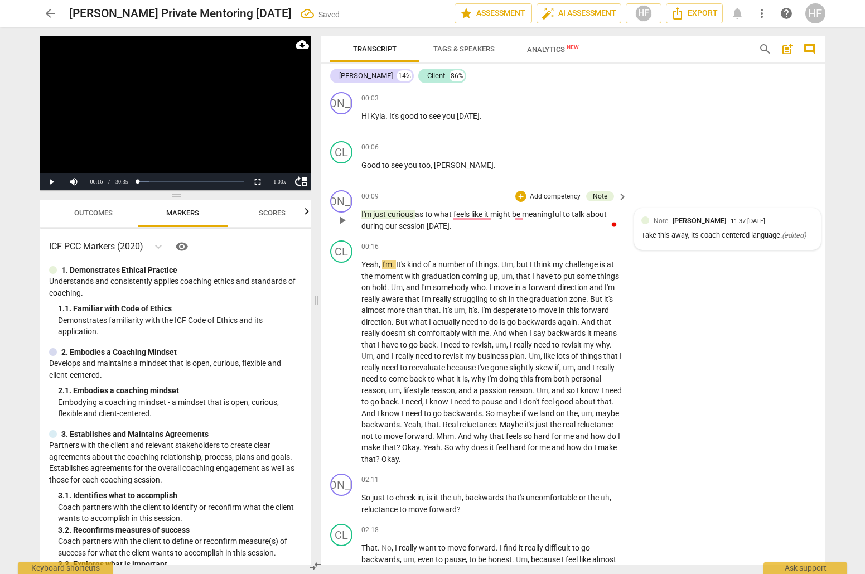
click at [514, 194] on div "+ Add competency Note keyboard_arrow_right" at bounding box center [570, 196] width 115 height 12
click at [517, 195] on div "+" at bounding box center [520, 196] width 11 height 11
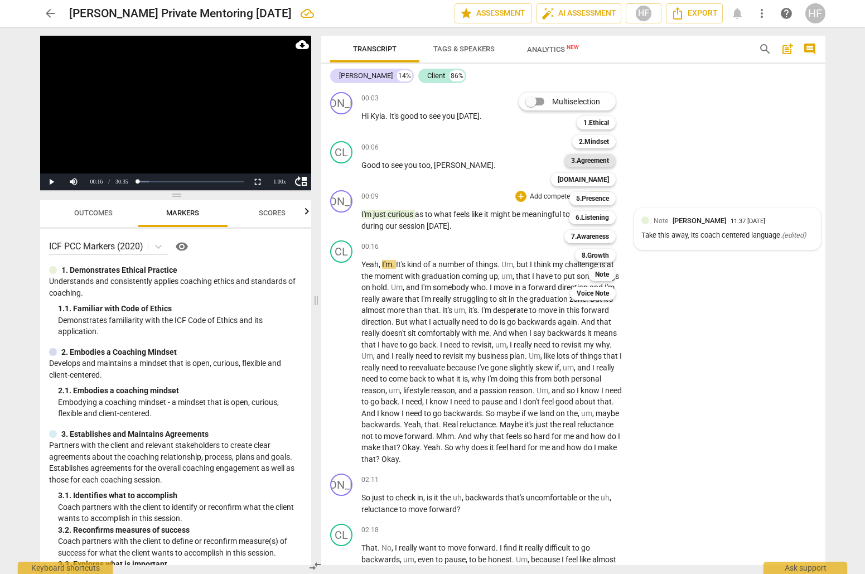
click at [601, 161] on b "3.Agreement" at bounding box center [590, 160] width 38 height 13
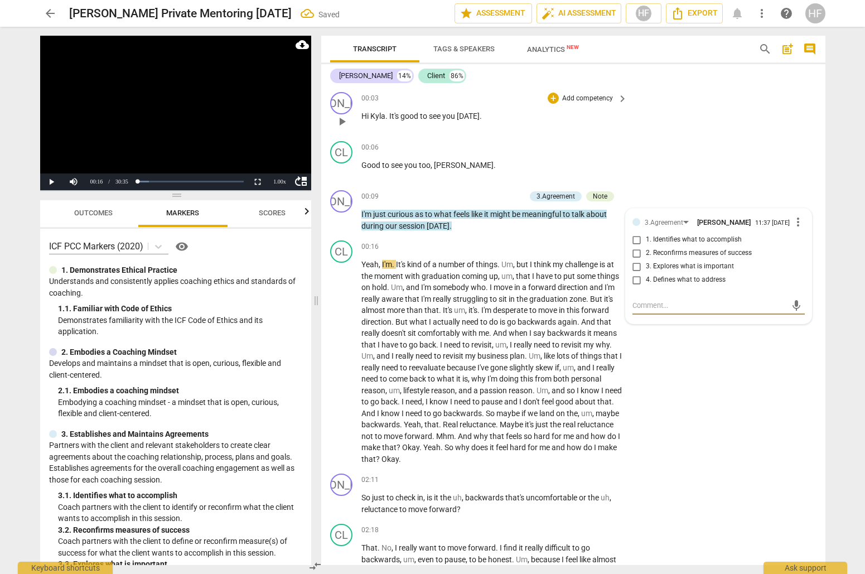
click at [684, 121] on div "JO play_arrow pause 00:03 + Add competency keyboard_arrow_right Hi [PERSON_NAME…" at bounding box center [573, 112] width 504 height 49
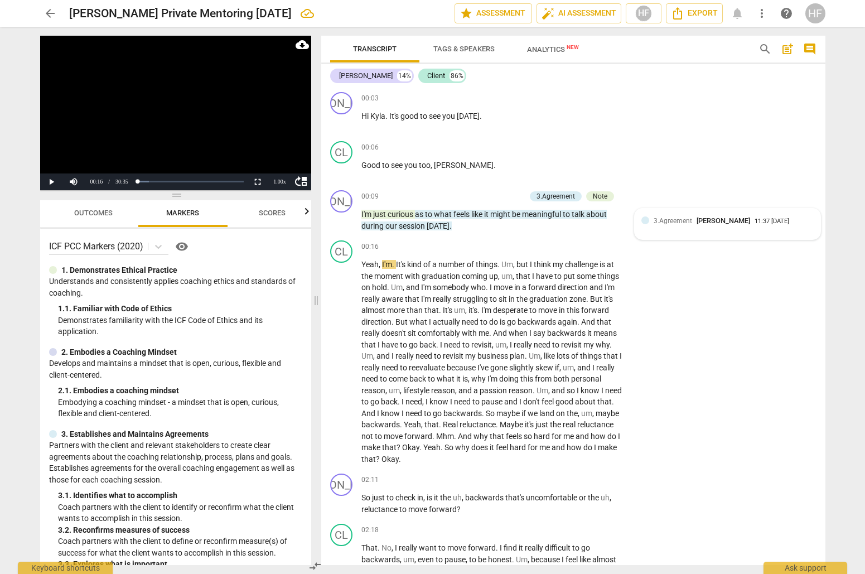
click at [683, 229] on div "3.Agreement [PERSON_NAME] 11:37 [DATE]" at bounding box center [727, 223] width 172 height 17
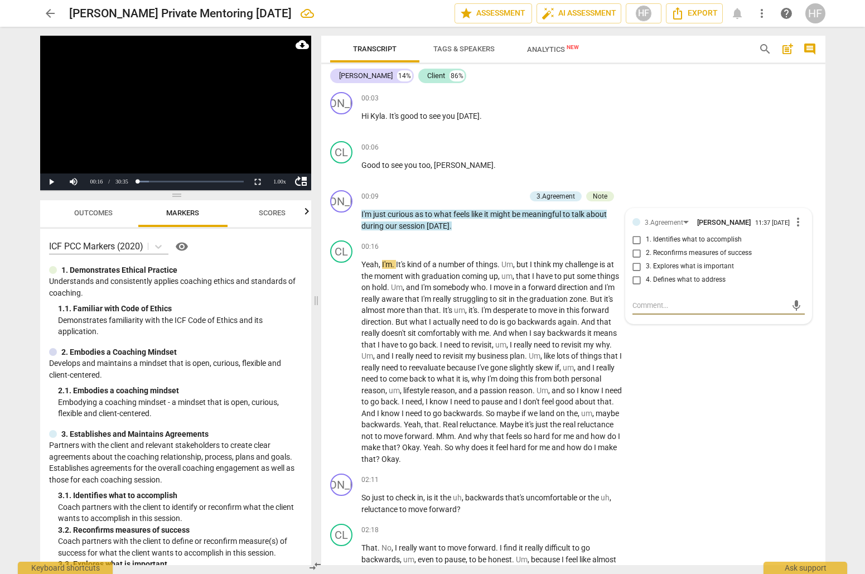
click at [634, 242] on input "1. Identifies what to accomplish" at bounding box center [637, 239] width 18 height 13
checkbox input "true"
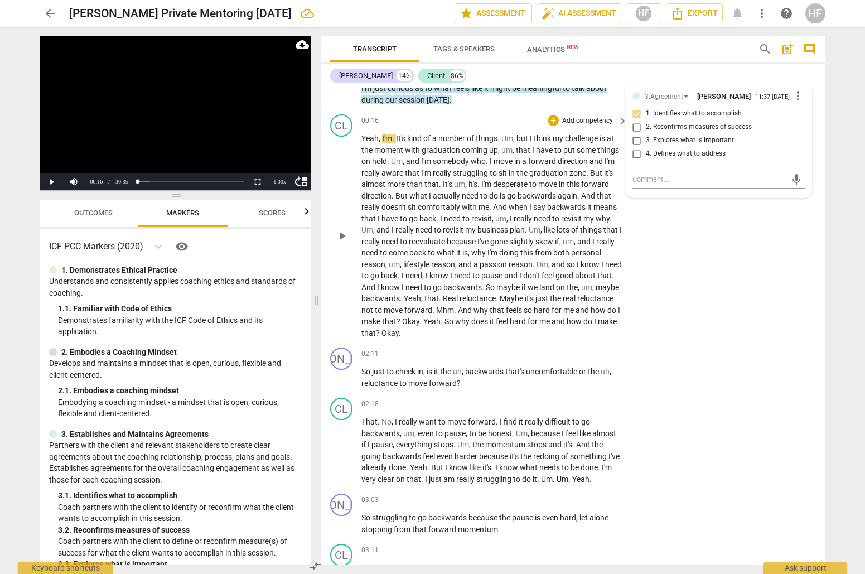
scroll to position [143, 0]
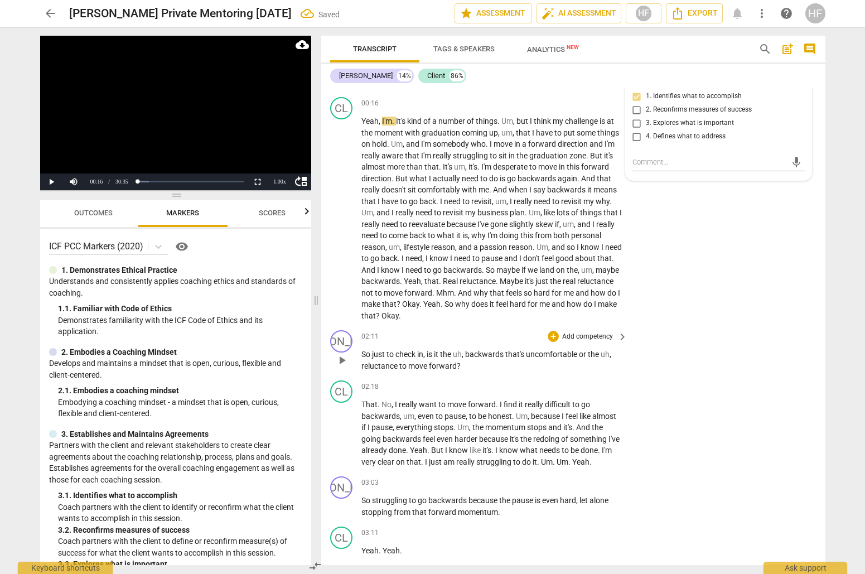
click at [340, 355] on span "play_arrow" at bounding box center [341, 360] width 13 height 13
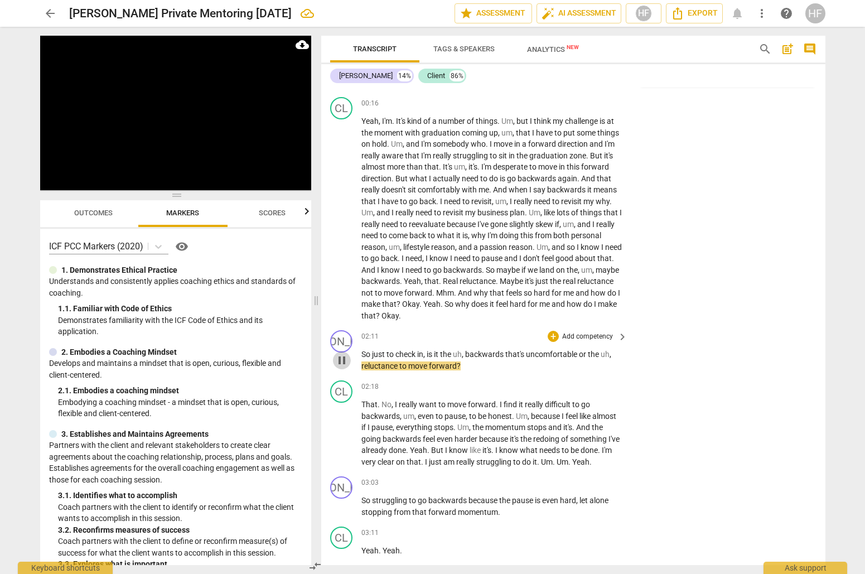
click at [341, 354] on span "pause" at bounding box center [341, 360] width 13 height 13
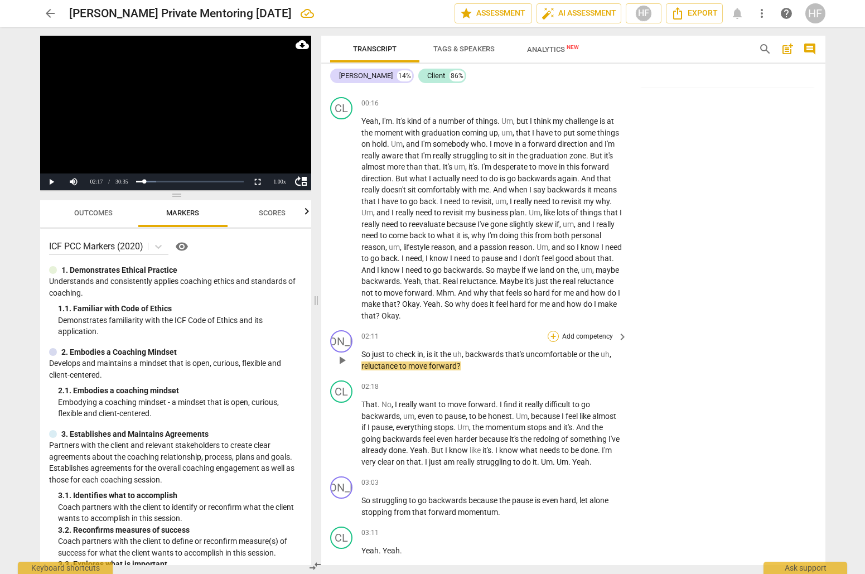
click at [554, 331] on div "+" at bounding box center [553, 336] width 11 height 11
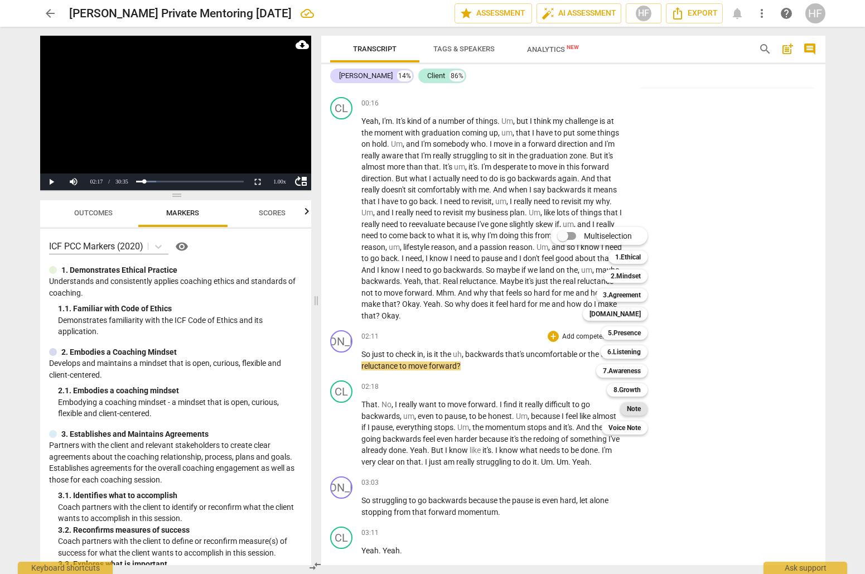
click at [638, 409] on b "Note" at bounding box center [634, 408] width 14 height 13
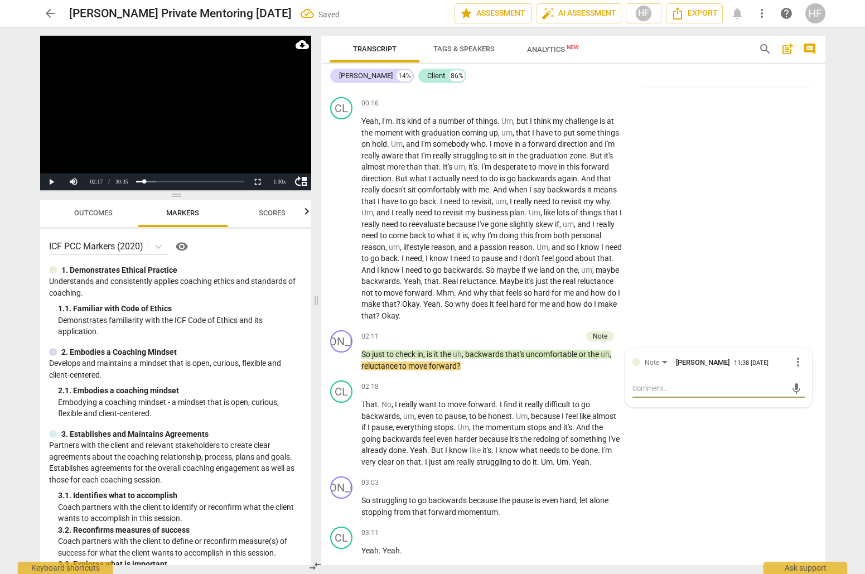
type textarea "A"
type textarea "As"
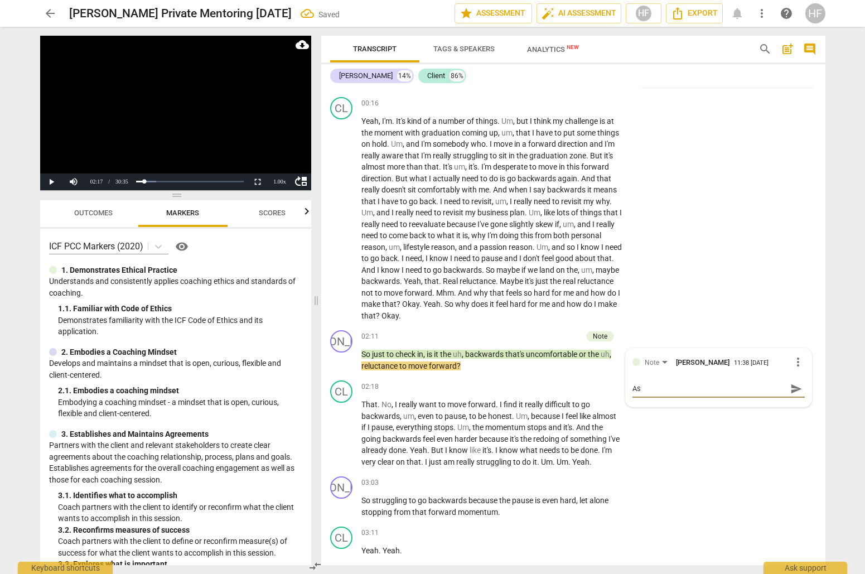
type textarea "As"
type textarea "Ask"
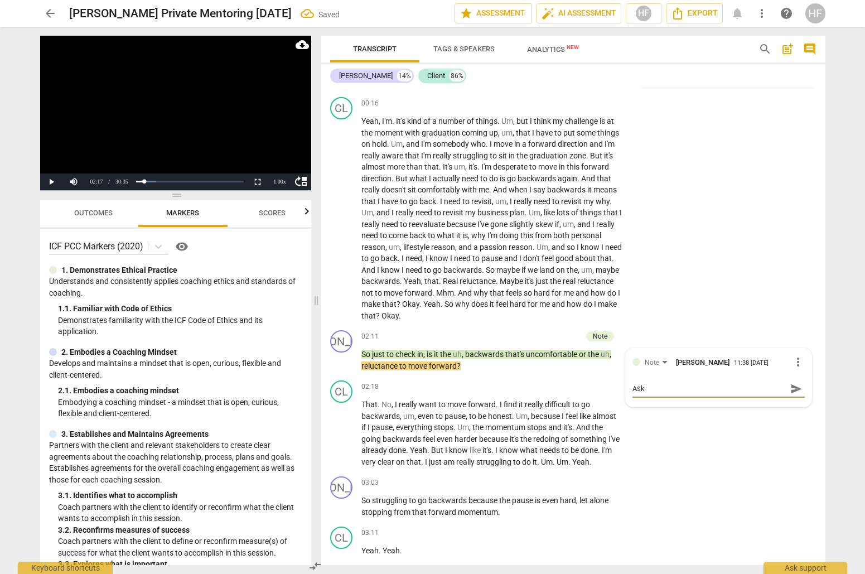
type textarea "Ask"
type textarea "Ask t"
type textarea "Ask th"
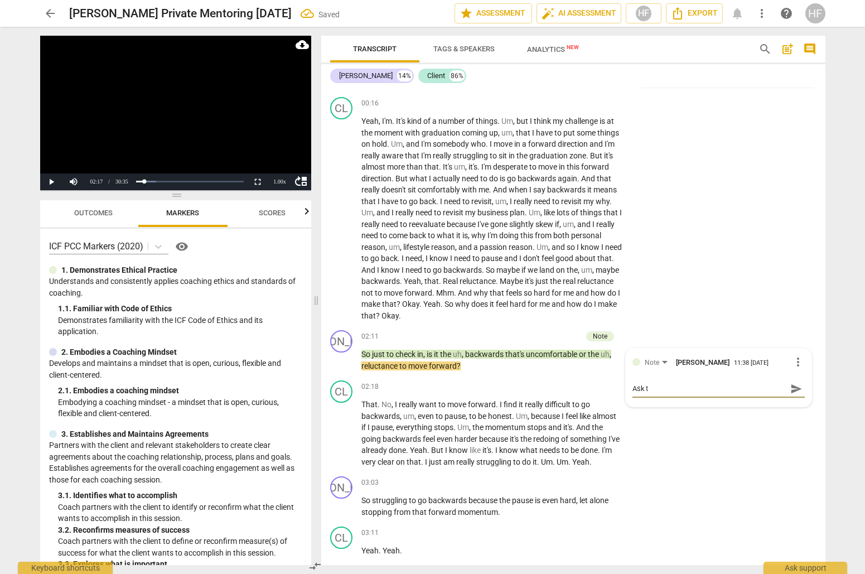
type textarea "Ask th"
type textarea "Ask t"
click at [802, 350] on div "Note [PERSON_NAME] 11:38 [DATE] more_vert Ask t Ask t send" at bounding box center [719, 378] width 186 height 58
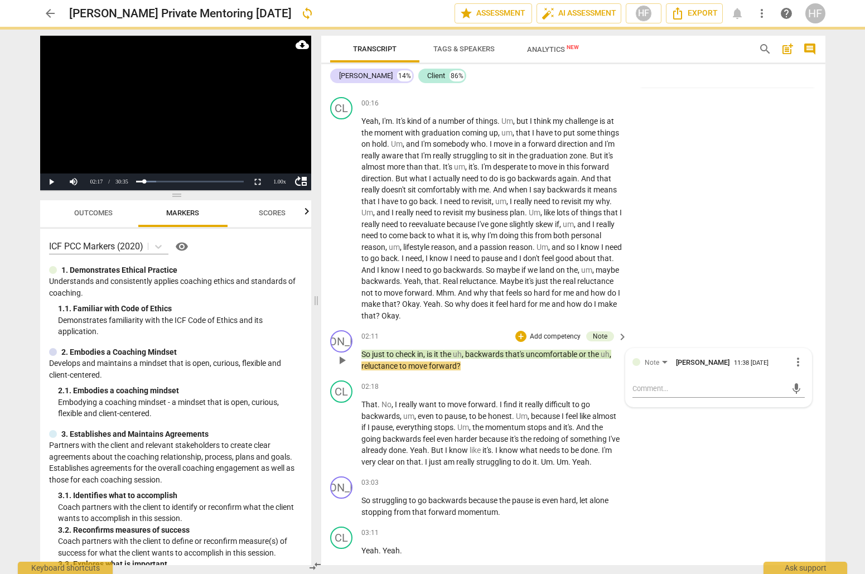
click at [796, 355] on span "more_vert" at bounding box center [797, 361] width 13 height 13
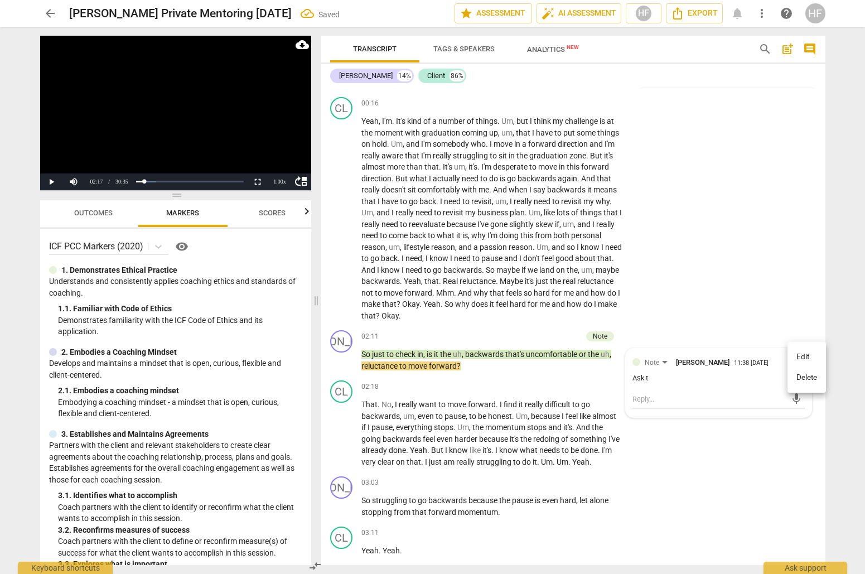
click at [809, 378] on li "Delete" at bounding box center [807, 377] width 38 height 21
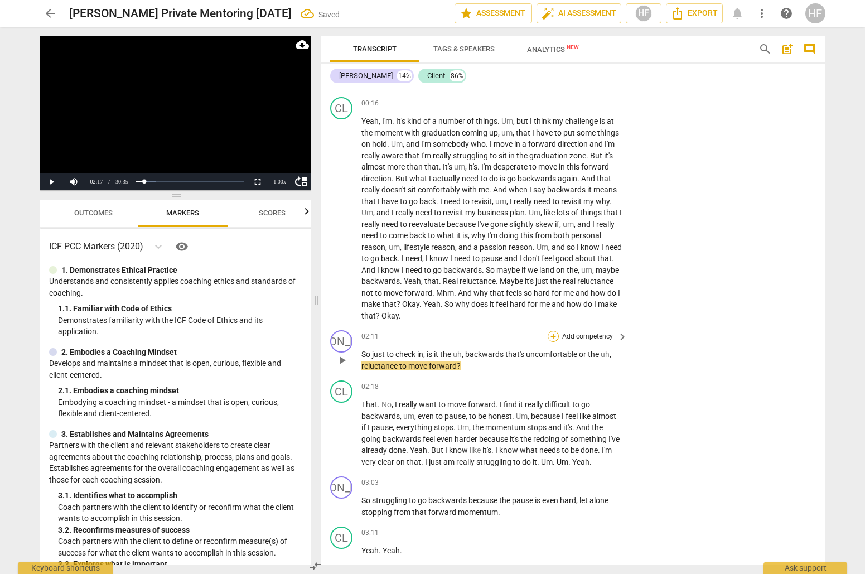
click at [553, 331] on div "+" at bounding box center [553, 336] width 11 height 11
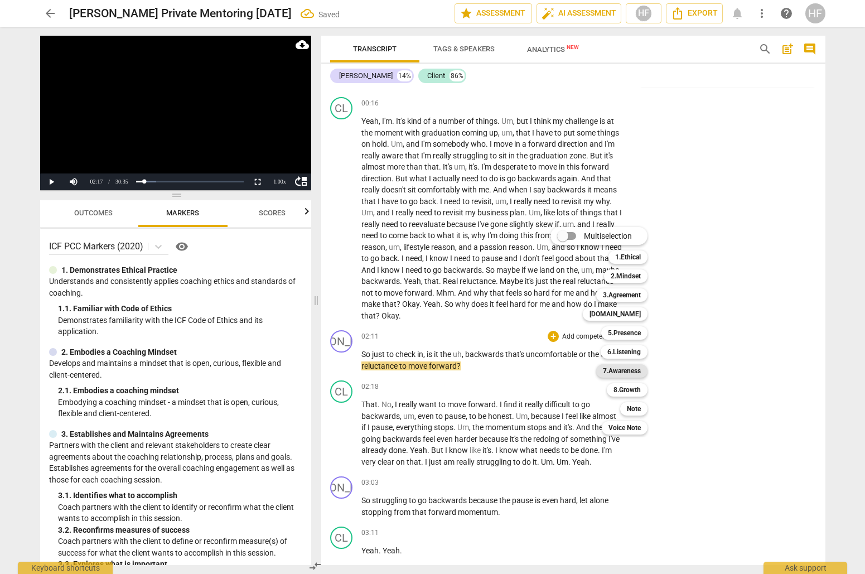
click at [640, 370] on b "7.Awareness" at bounding box center [622, 370] width 38 height 13
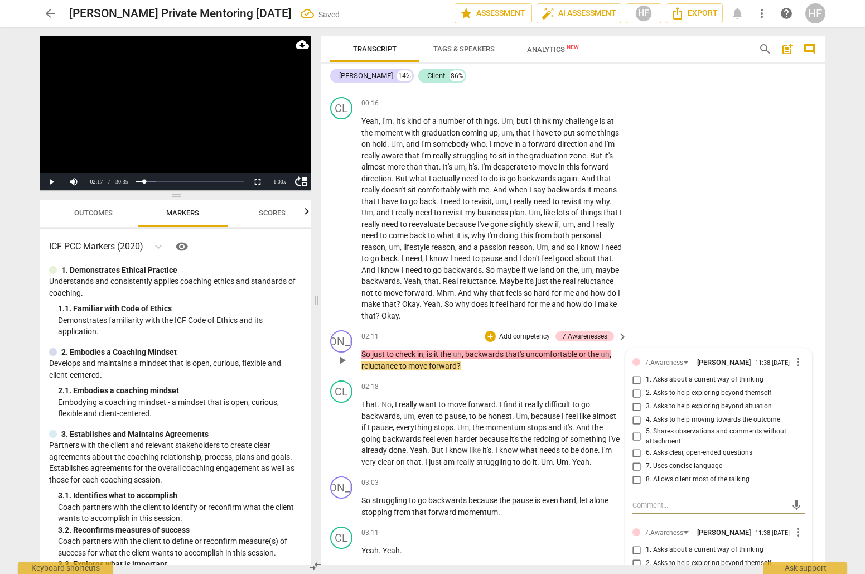
click at [794, 356] on span "more_vert" at bounding box center [797, 361] width 13 height 13
click at [800, 379] on li "Delete" at bounding box center [807, 379] width 38 height 21
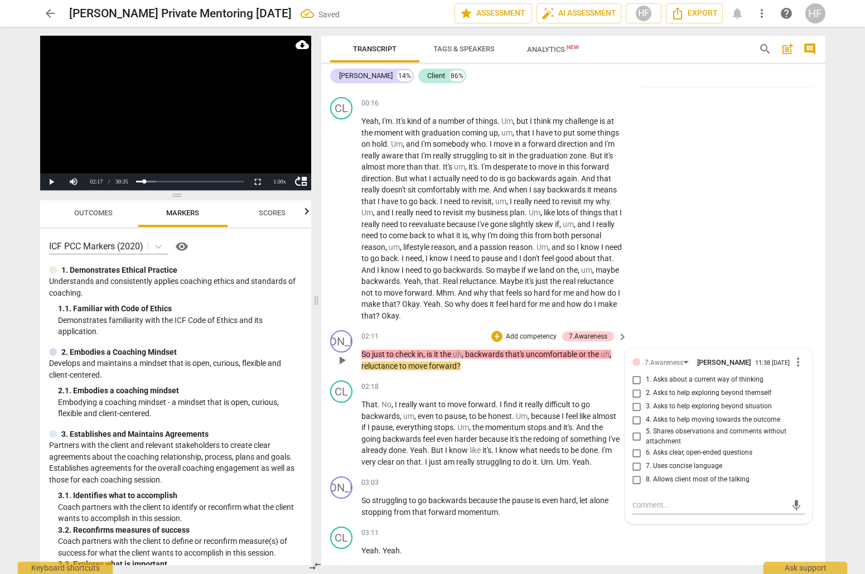
click at [795, 356] on span "more_vert" at bounding box center [797, 361] width 13 height 13
click at [810, 375] on li "Delete" at bounding box center [807, 379] width 38 height 21
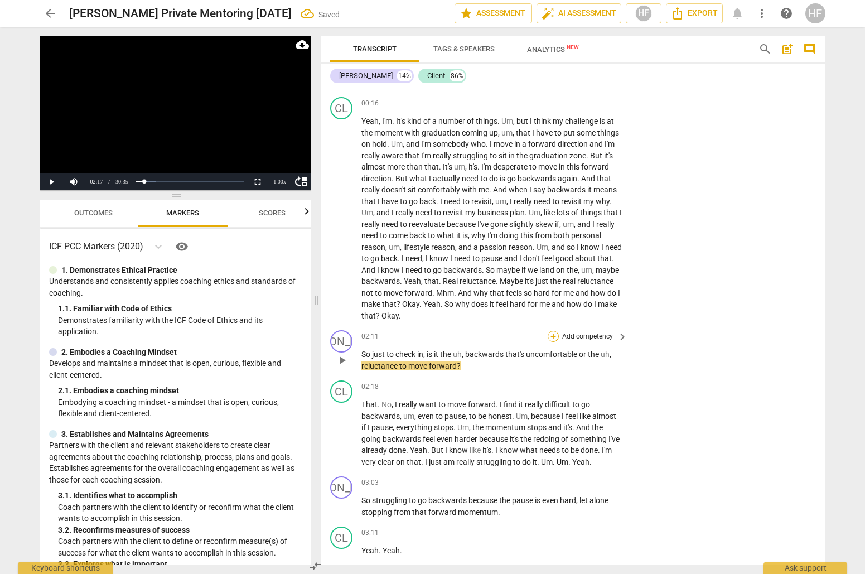
click at [551, 331] on div "+" at bounding box center [553, 336] width 11 height 11
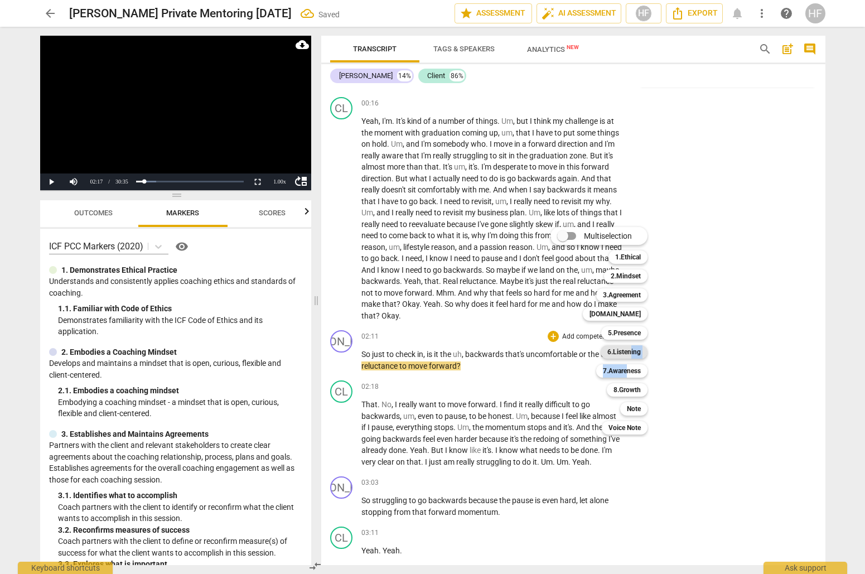
drag, startPoint x: 629, startPoint y: 368, endPoint x: 631, endPoint y: 350, distance: 18.0
click at [631, 350] on div "Multiselection m 1.Ethical 1 2.Mindset 2 3.Agreement 3 [DOMAIN_NAME] 4 5.Presen…" at bounding box center [607, 330] width 123 height 213
click at [631, 350] on b "6.Listening" at bounding box center [623, 351] width 33 height 13
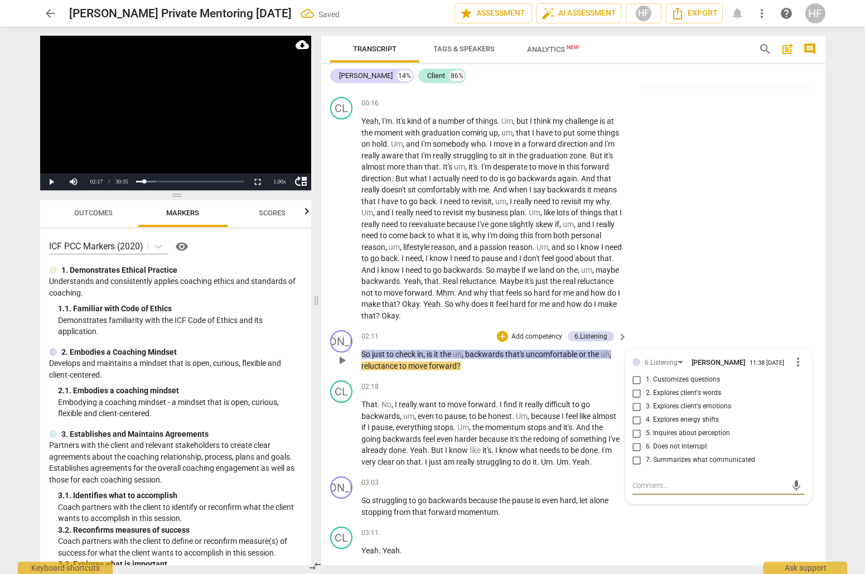
click at [637, 460] on input "7. Summarizes what communicated" at bounding box center [637, 459] width 18 height 13
checkbox input "true"
click at [636, 485] on textarea at bounding box center [710, 485] width 155 height 11
type textarea "A"
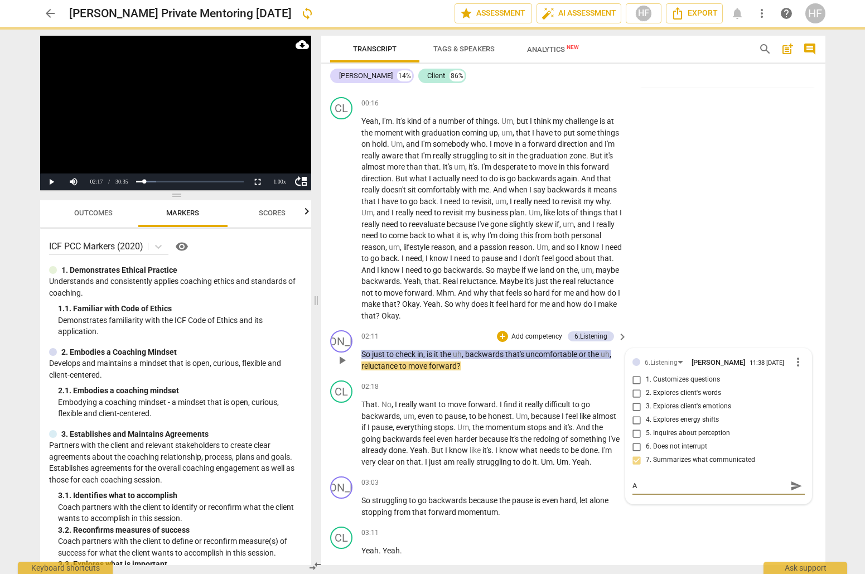
type textarea "As"
type textarea "Ask"
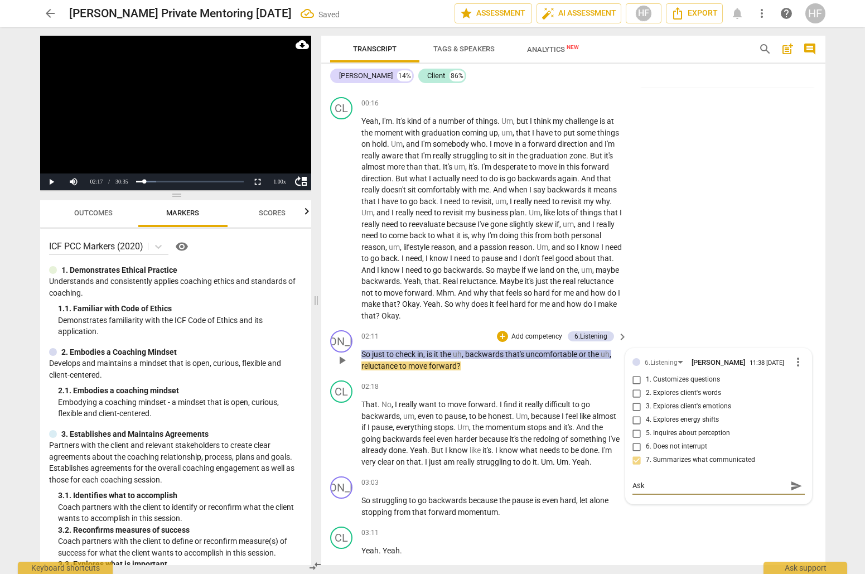
type textarea "Ask"
type textarea "Ask t"
type textarea "Ask th"
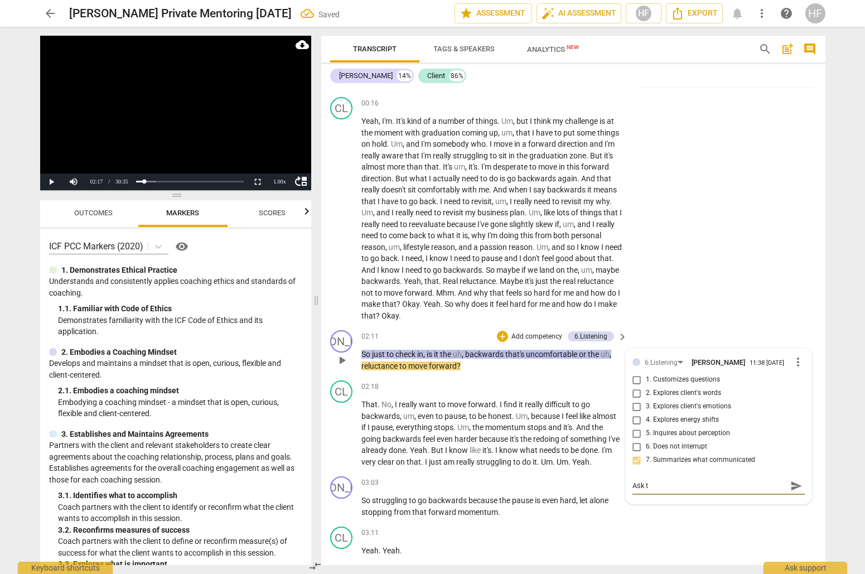
type textarea "Ask th"
type textarea "Ask the"
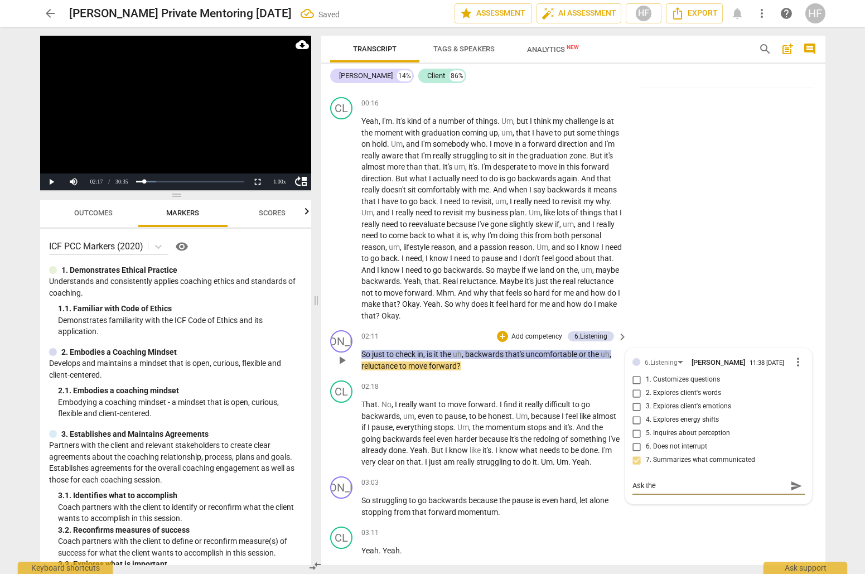
type textarea "Ask the c"
type textarea "Ask the cl"
type textarea "Ask the cle"
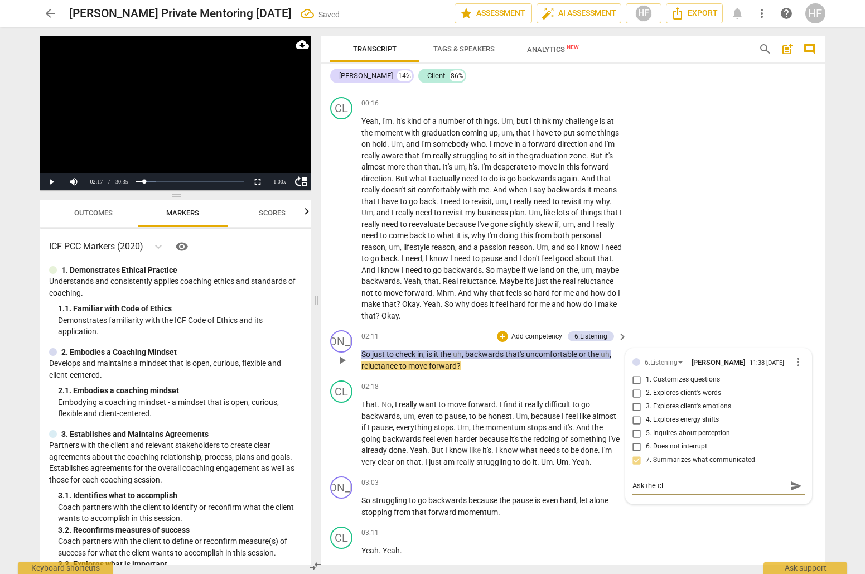
type textarea "Ask the cle"
type textarea "Ask the clei"
type textarea "Ask the [PERSON_NAME]"
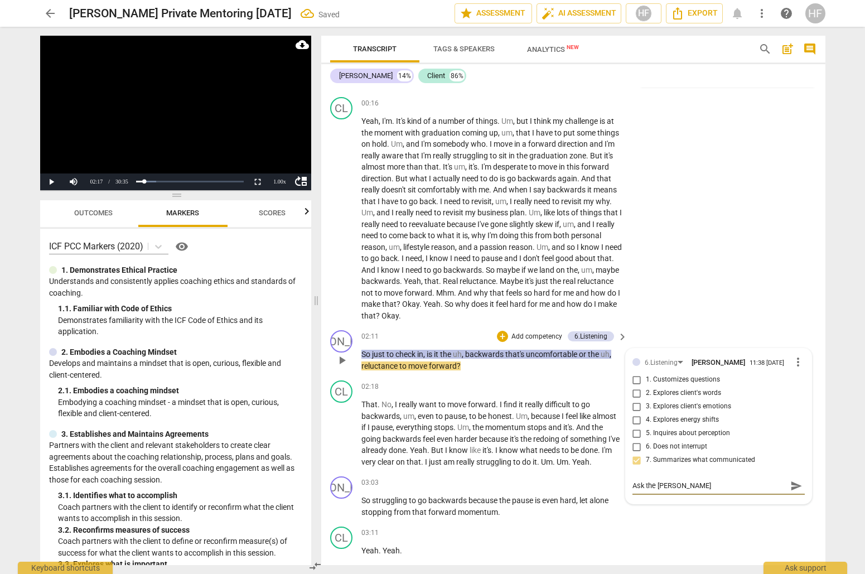
type textarea "Ask the cleint"
type textarea "Ask the cleint t"
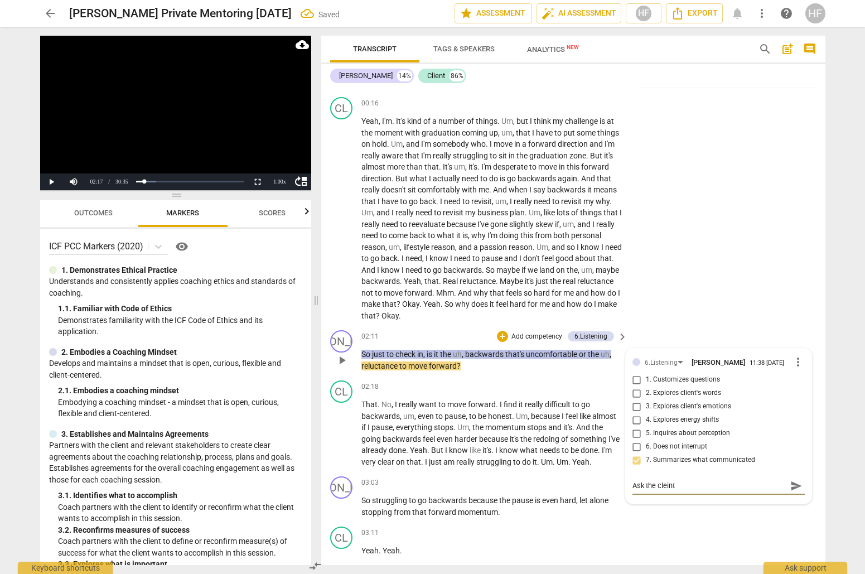
type textarea "Ask the cleint t"
type textarea "Ask the cleint to"
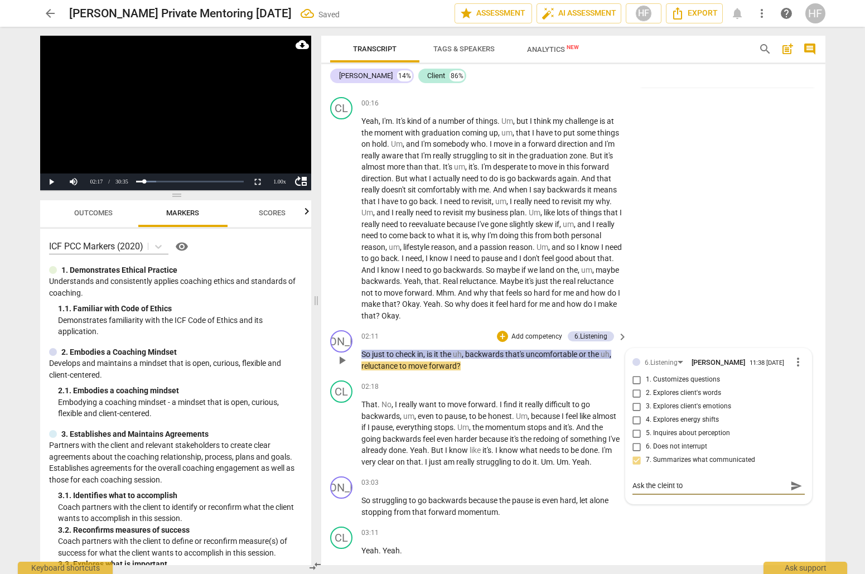
type textarea "Ask the cleint to"
type textarea "Ask the cleint t"
type textarea "Ask the cleint"
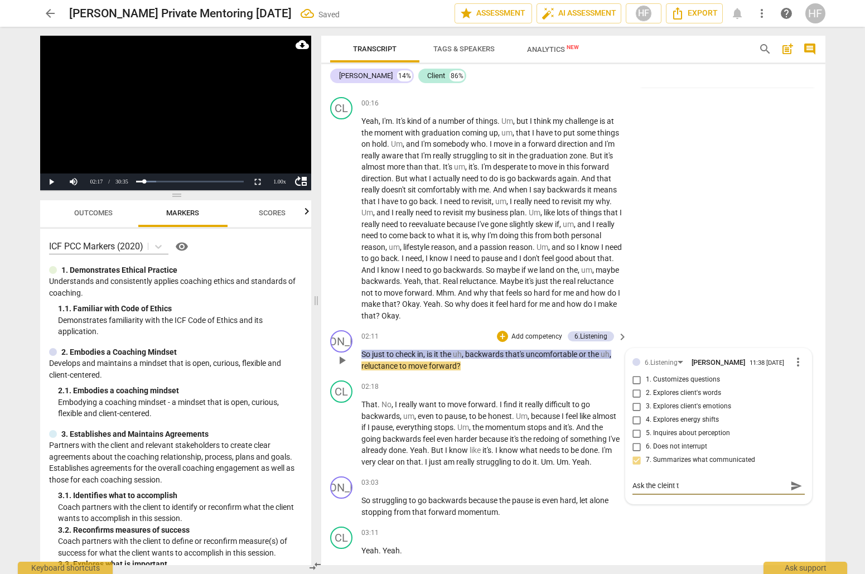
type textarea "Ask the cleint"
type textarea "Ask the [PERSON_NAME]"
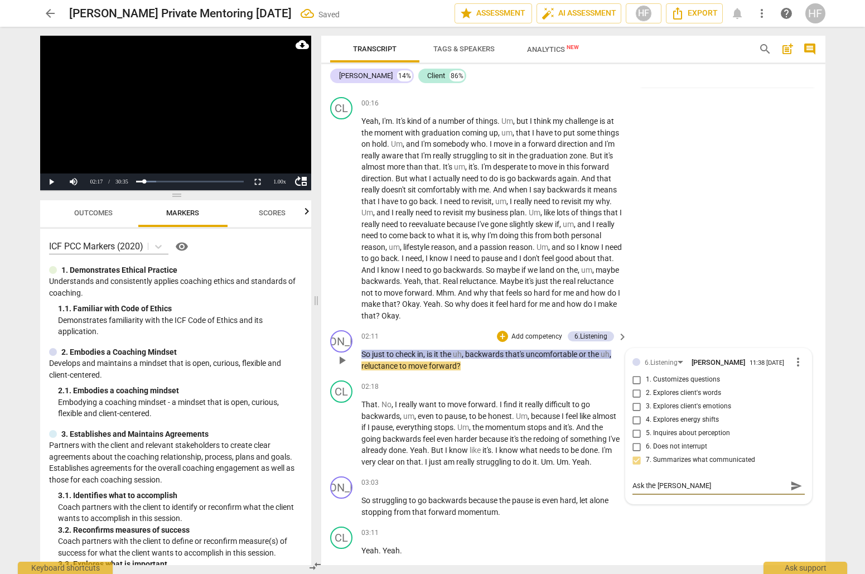
type textarea "Ask the clei"
type textarea "Ask the cle"
type textarea "Ask the cl"
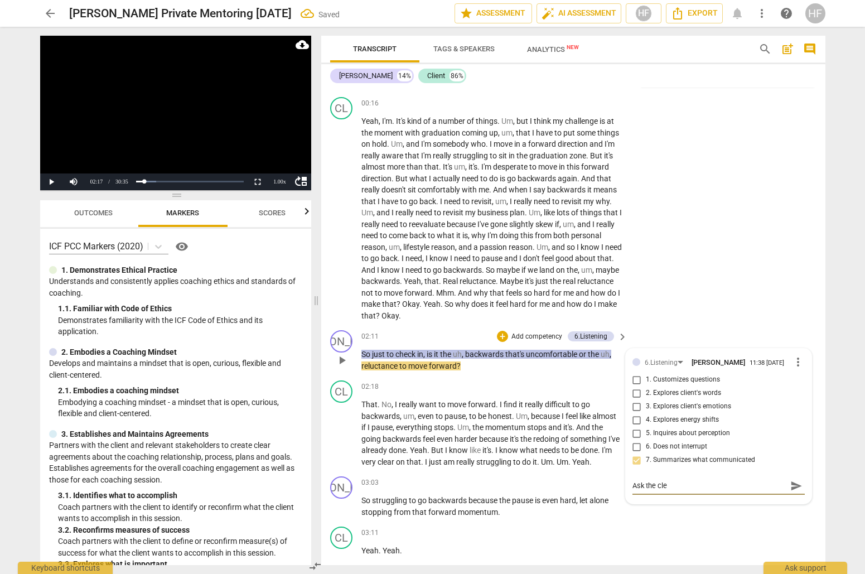
type textarea "Ask the cl"
type textarea "Ask the cli"
type textarea "Ask the clie"
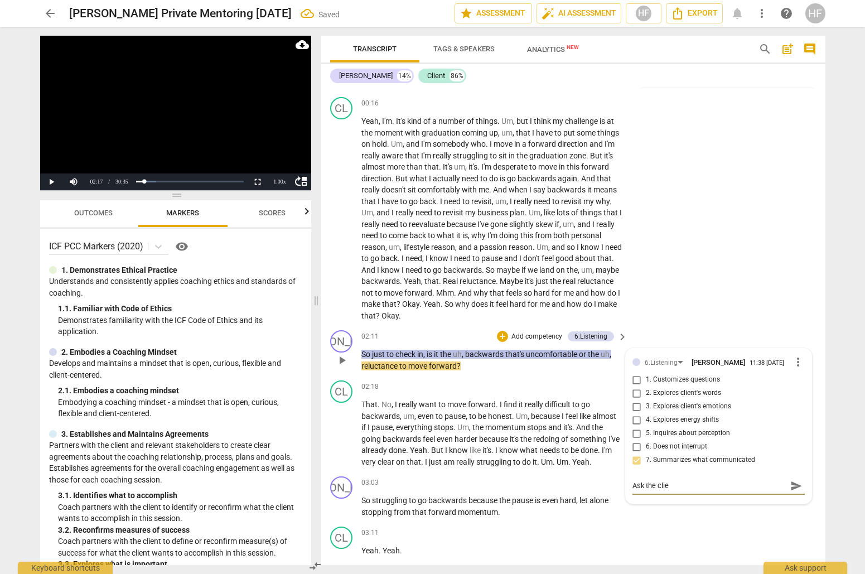
type textarea "Ask the clien"
type textarea "Ask the client"
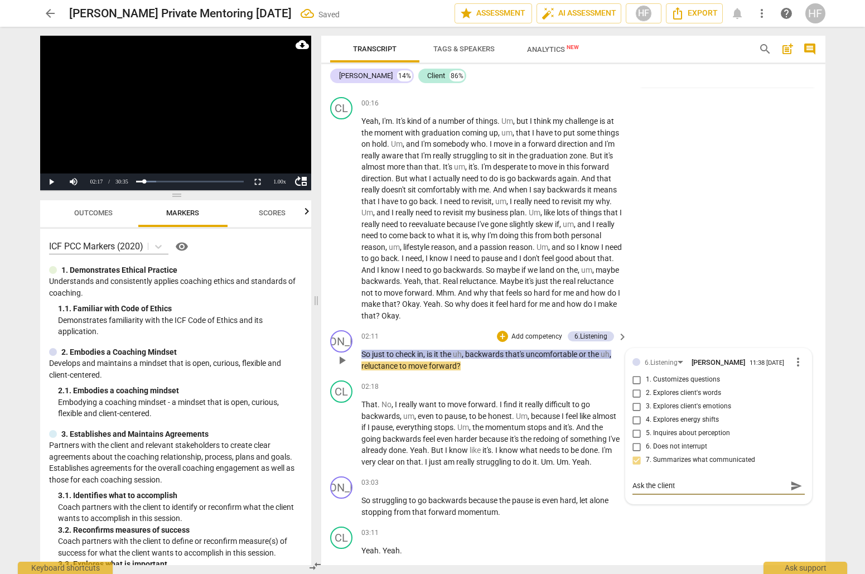
type textarea "Ask the client"
click at [343, 212] on span "play_arrow" at bounding box center [341, 218] width 13 height 13
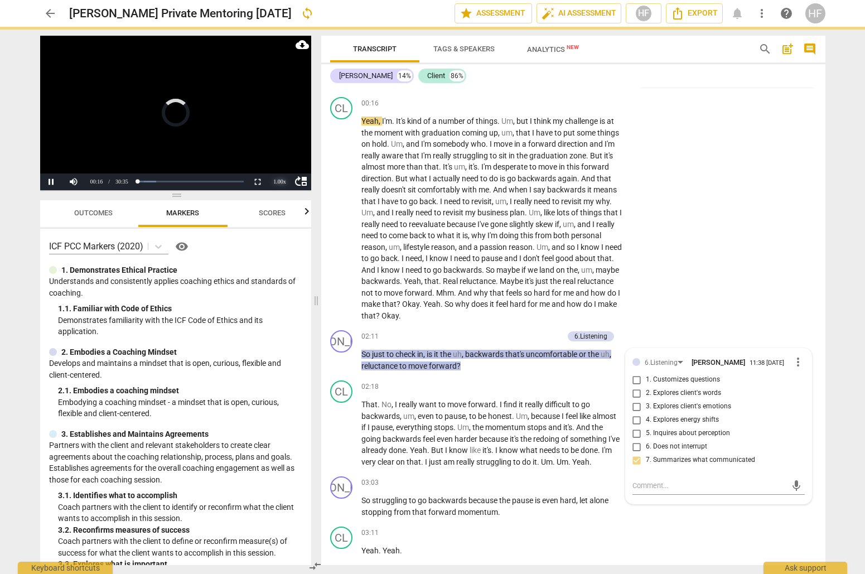
click at [279, 181] on div "1.00 x" at bounding box center [280, 181] width 22 height 17
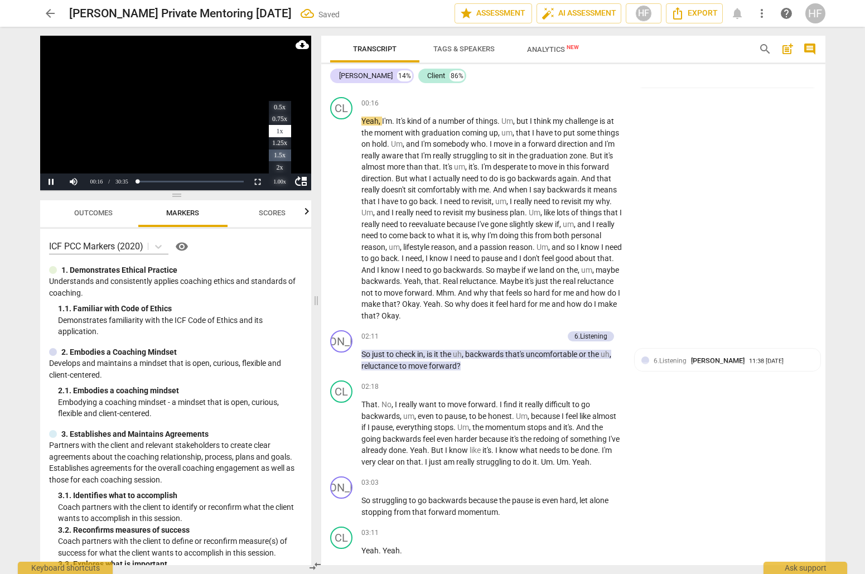
click at [284, 152] on li "1.5x" at bounding box center [280, 155] width 22 height 12
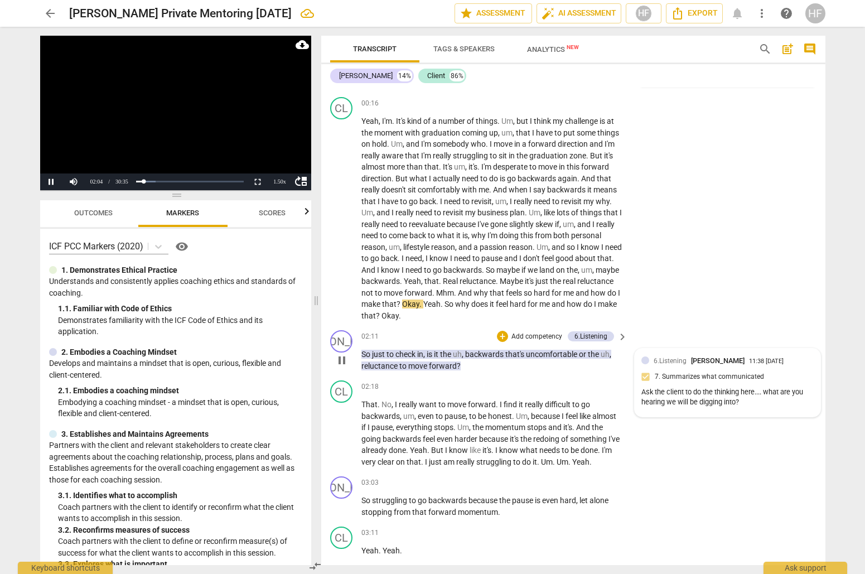
click at [703, 363] on div "6.Listening [PERSON_NAME] 11:38 [DATE] 7. Summarizes what communicated Ask the …" at bounding box center [727, 382] width 172 height 55
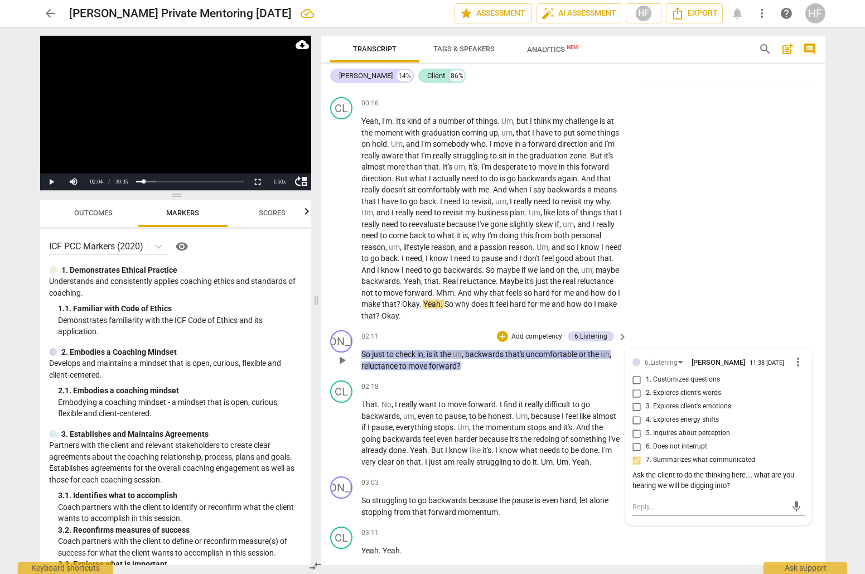
click at [742, 482] on div "Ask the client to do the thinking here.... what are you hearing we will be digg…" at bounding box center [719, 480] width 172 height 21
click at [741, 481] on div "Ask the client to do the thinking here.... what are you hearing we will be digg…" at bounding box center [719, 480] width 172 height 21
drag, startPoint x: 728, startPoint y: 481, endPoint x: 755, endPoint y: 476, distance: 26.8
click at [755, 476] on div "Ask the client to do the thinking here.... what are you hearing we will be digg…" at bounding box center [719, 480] width 172 height 21
click at [797, 355] on span "more_vert" at bounding box center [797, 361] width 13 height 13
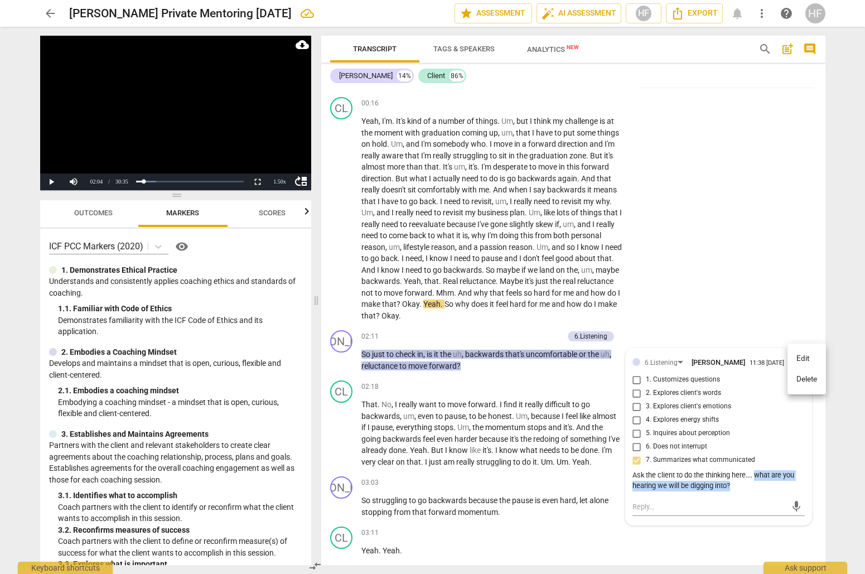
click at [798, 360] on li "Edit" at bounding box center [807, 358] width 38 height 21
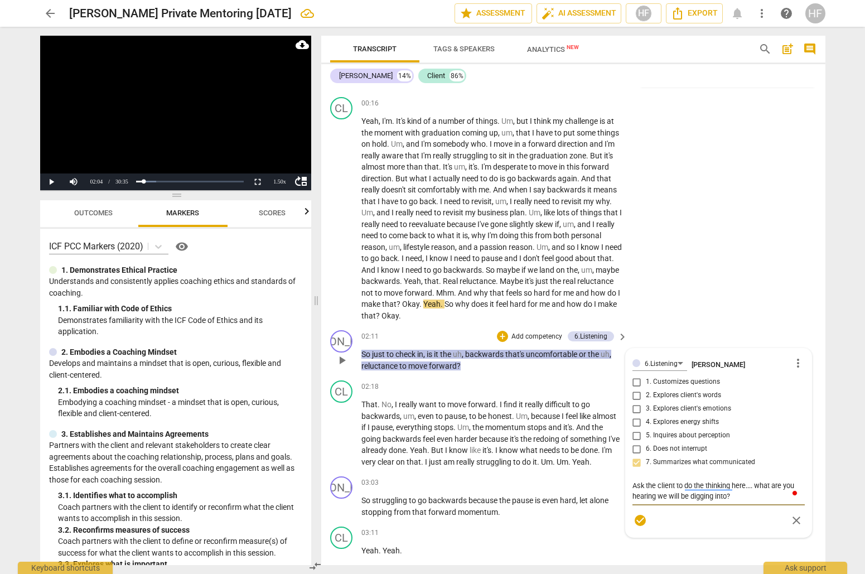
drag, startPoint x: 735, startPoint y: 491, endPoint x: 756, endPoint y: 482, distance: 22.7
click at [756, 482] on textarea "Ask the client to do the thinking here.... what are you hearing we will be digg…" at bounding box center [719, 490] width 172 height 21
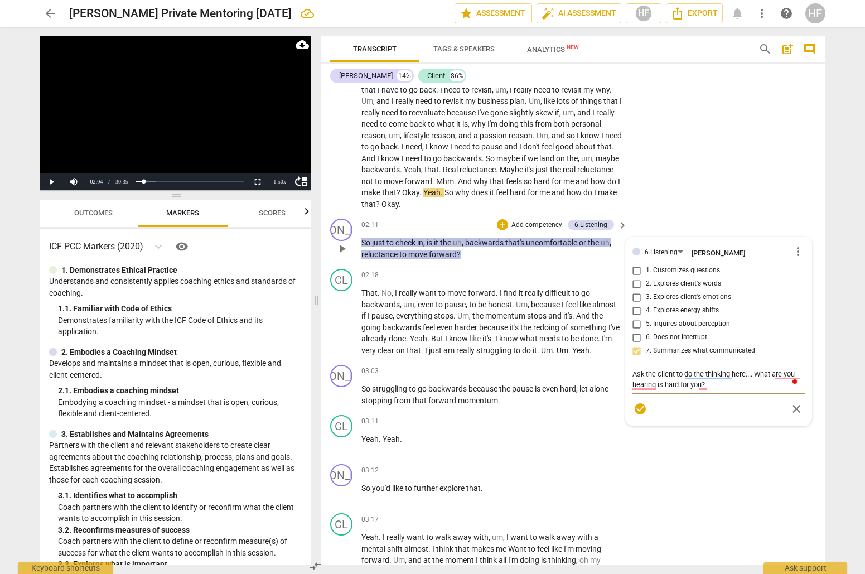
scroll to position [257, 0]
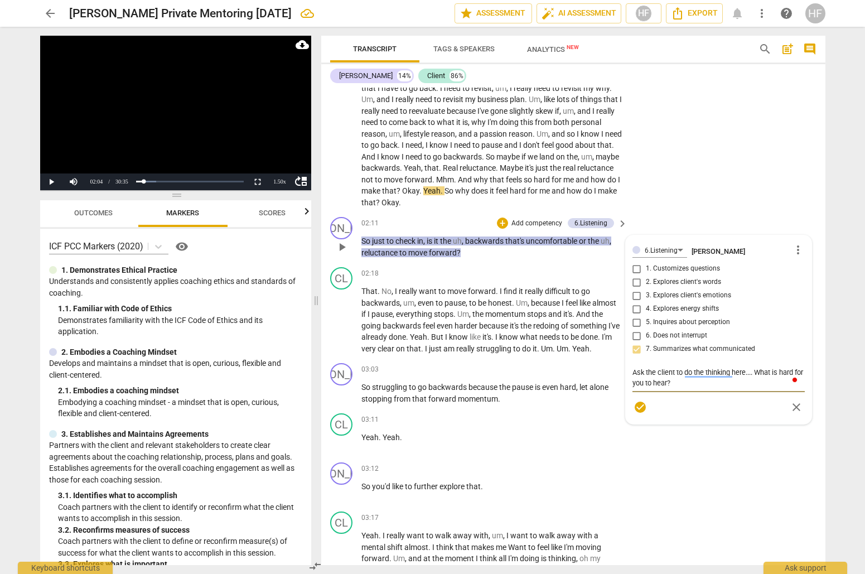
drag, startPoint x: 683, startPoint y: 378, endPoint x: 773, endPoint y: 365, distance: 90.8
click at [773, 367] on textarea "Ask the client to do the thinking here.... What is hard for you to hear?" at bounding box center [719, 377] width 172 height 21
click at [637, 413] on span "check_circle" at bounding box center [640, 417] width 13 height 13
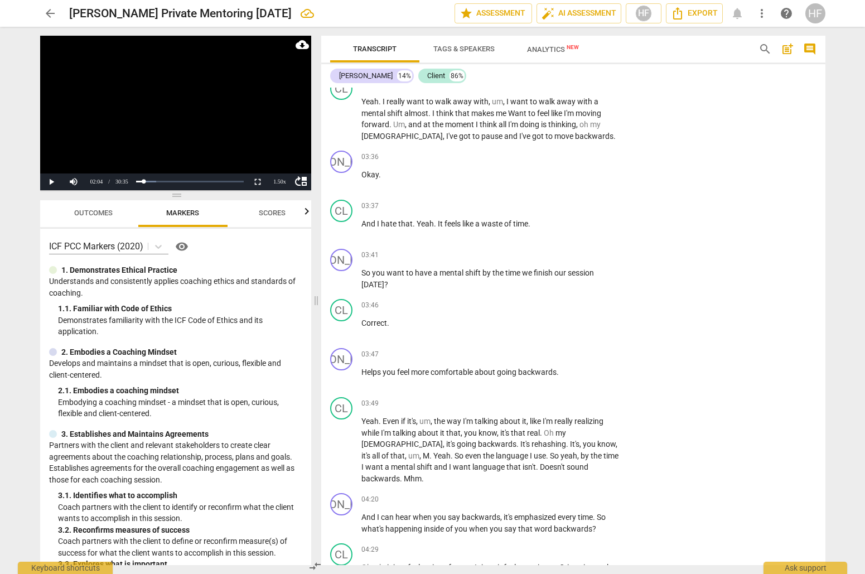
scroll to position [148, 0]
